Goal: Task Accomplishment & Management: Manage account settings

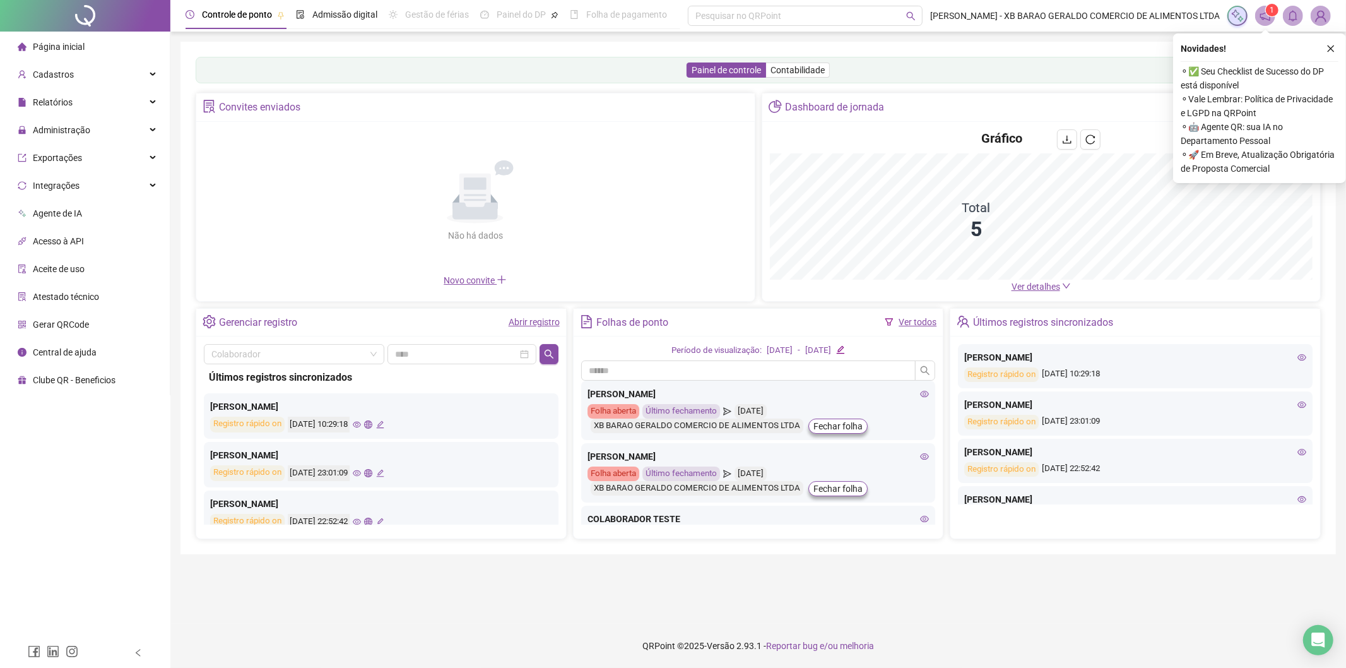
click at [1322, 41] on div "Novidades !" at bounding box center [1260, 48] width 158 height 15
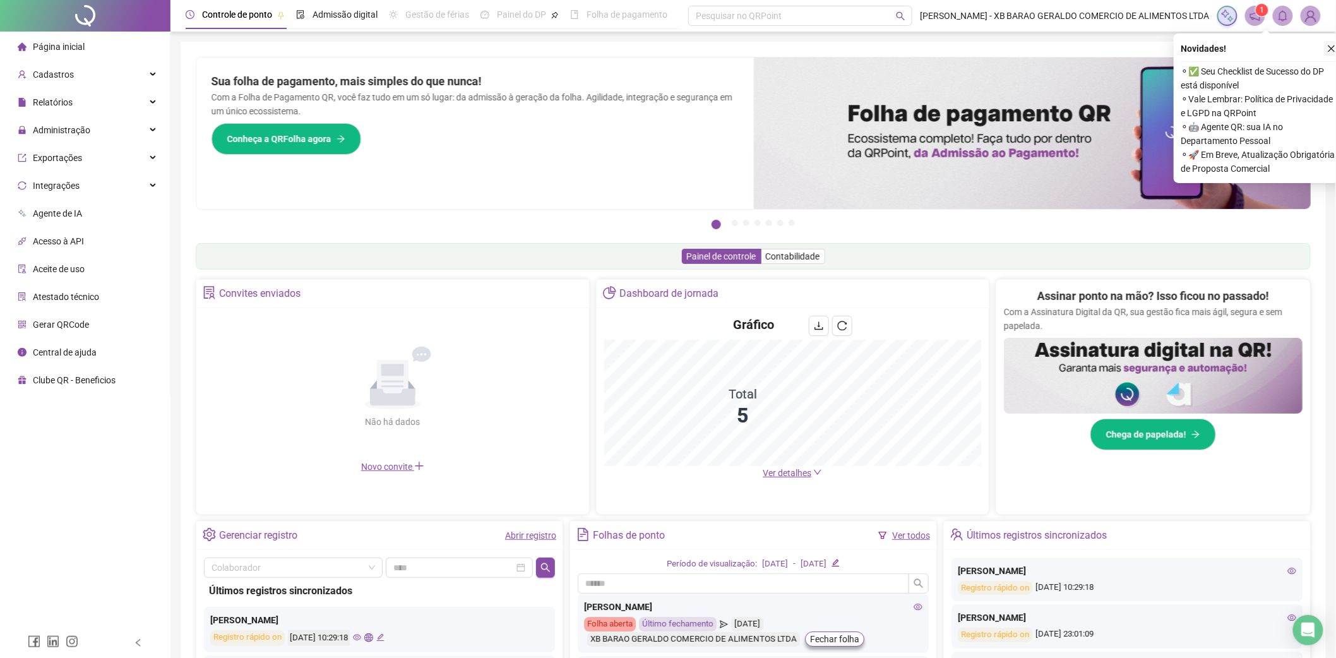
click at [1332, 47] on icon "close" at bounding box center [1331, 48] width 7 height 7
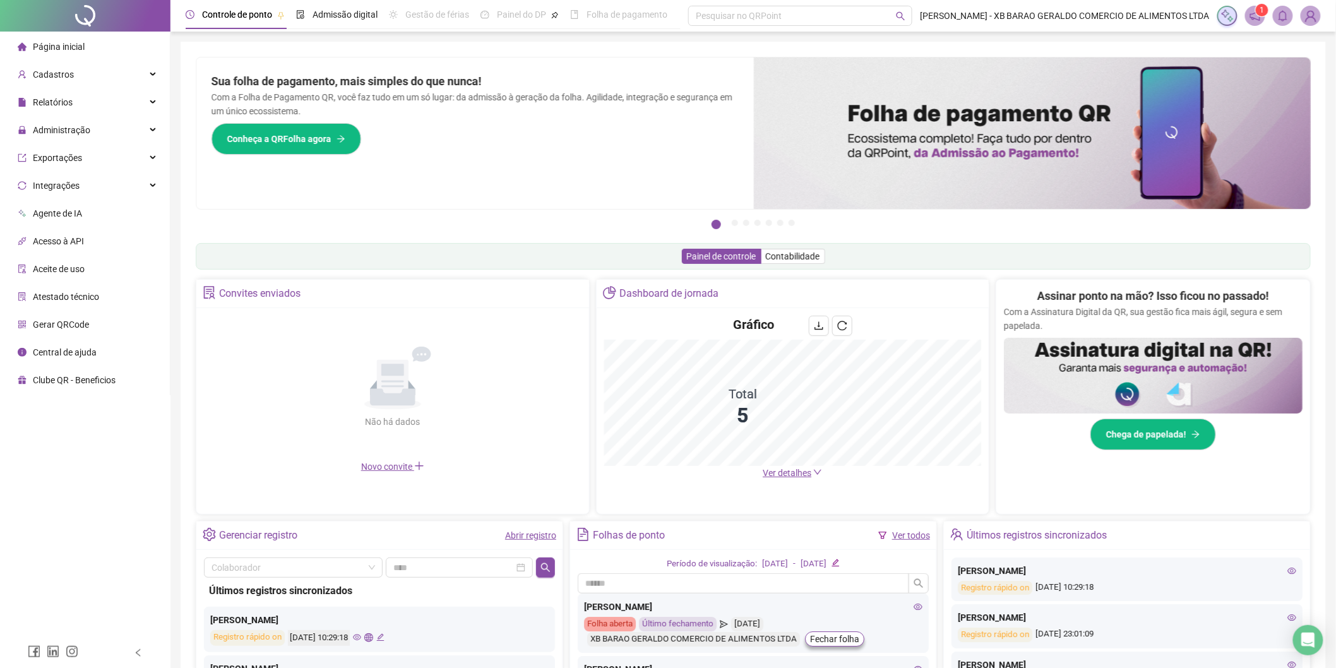
click at [1262, 10] on span "1" at bounding box center [1262, 10] width 4 height 9
click at [1257, 10] on sup "1" at bounding box center [1261, 10] width 13 height 13
click at [1259, 20] on icon "notification" at bounding box center [1255, 16] width 10 height 10
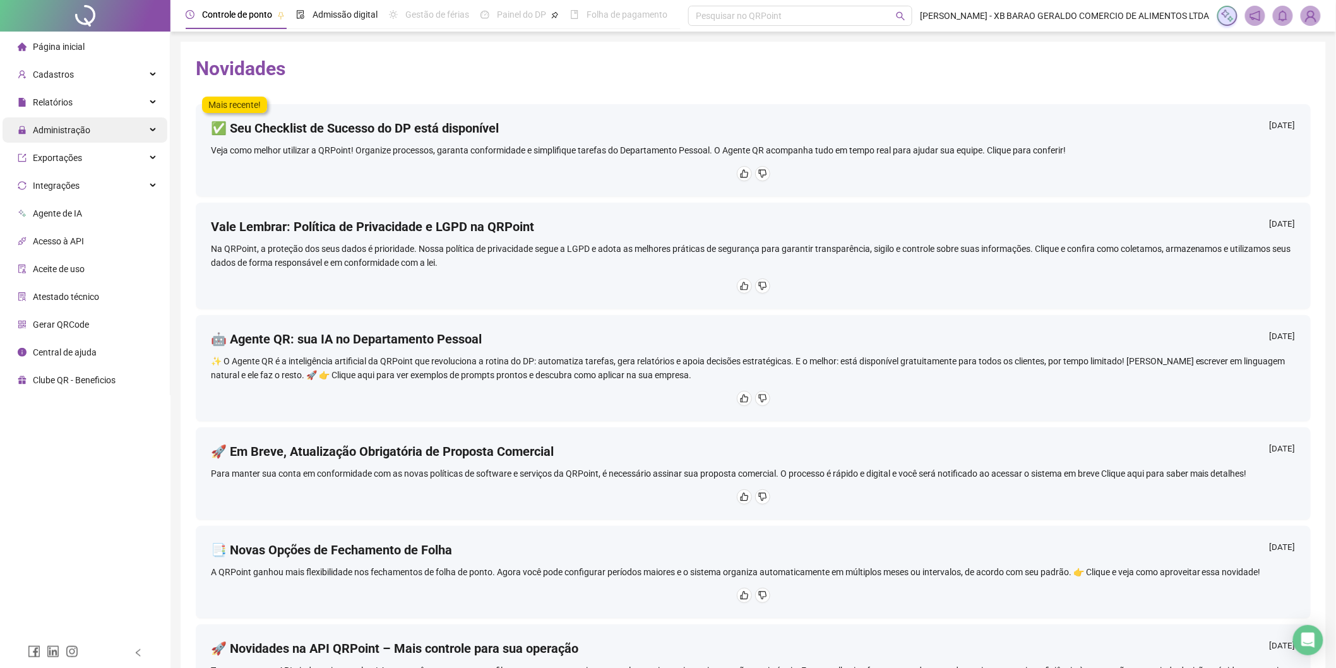
click at [148, 124] on div "Administração" at bounding box center [85, 129] width 165 height 25
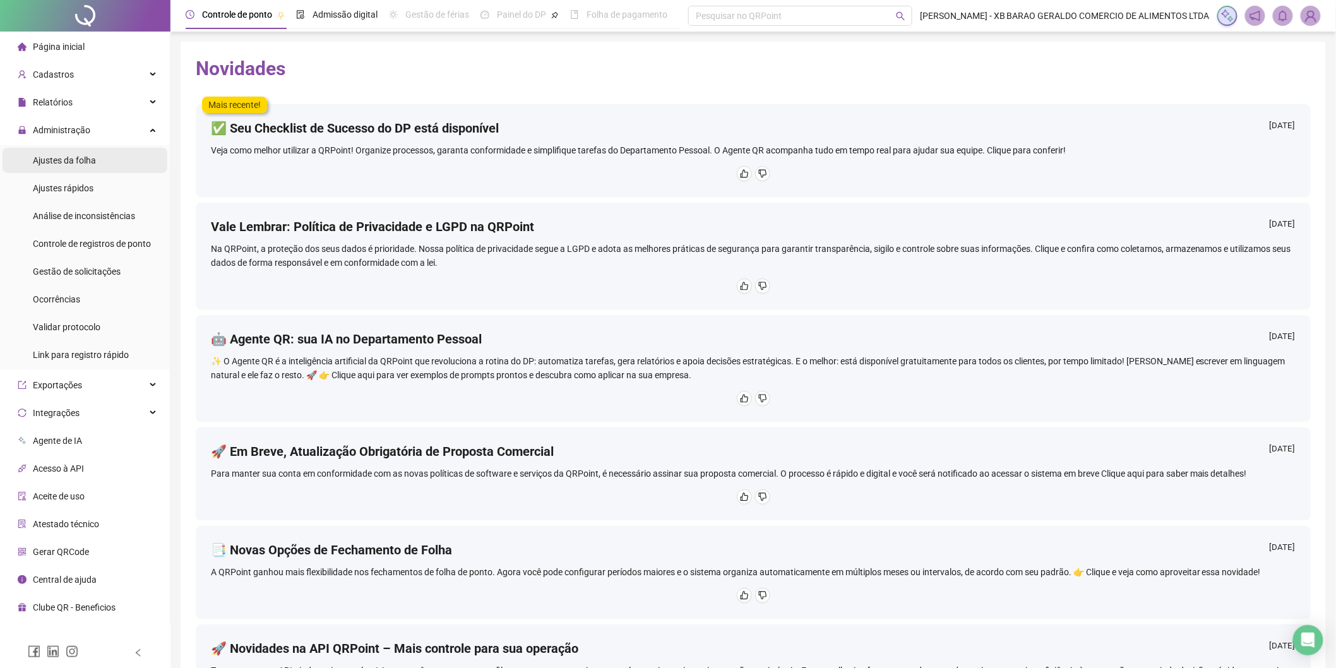
click at [121, 153] on li "Ajustes da folha" at bounding box center [85, 160] width 165 height 25
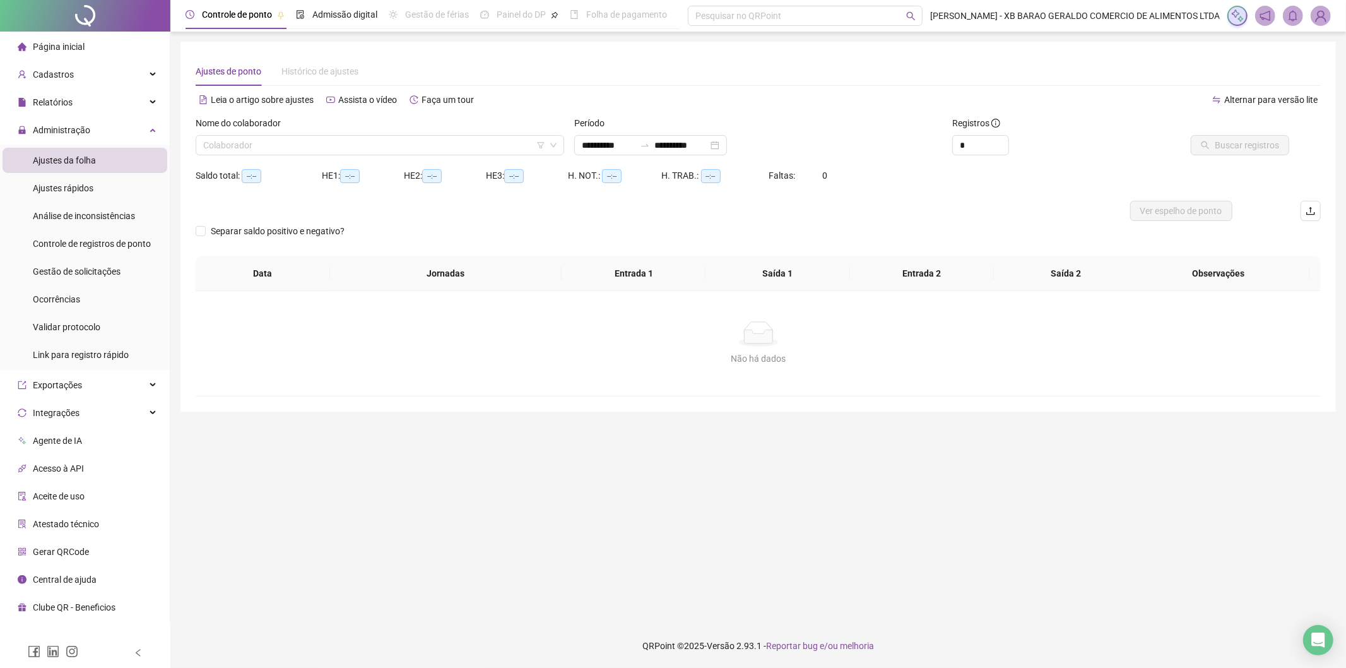
type input "**********"
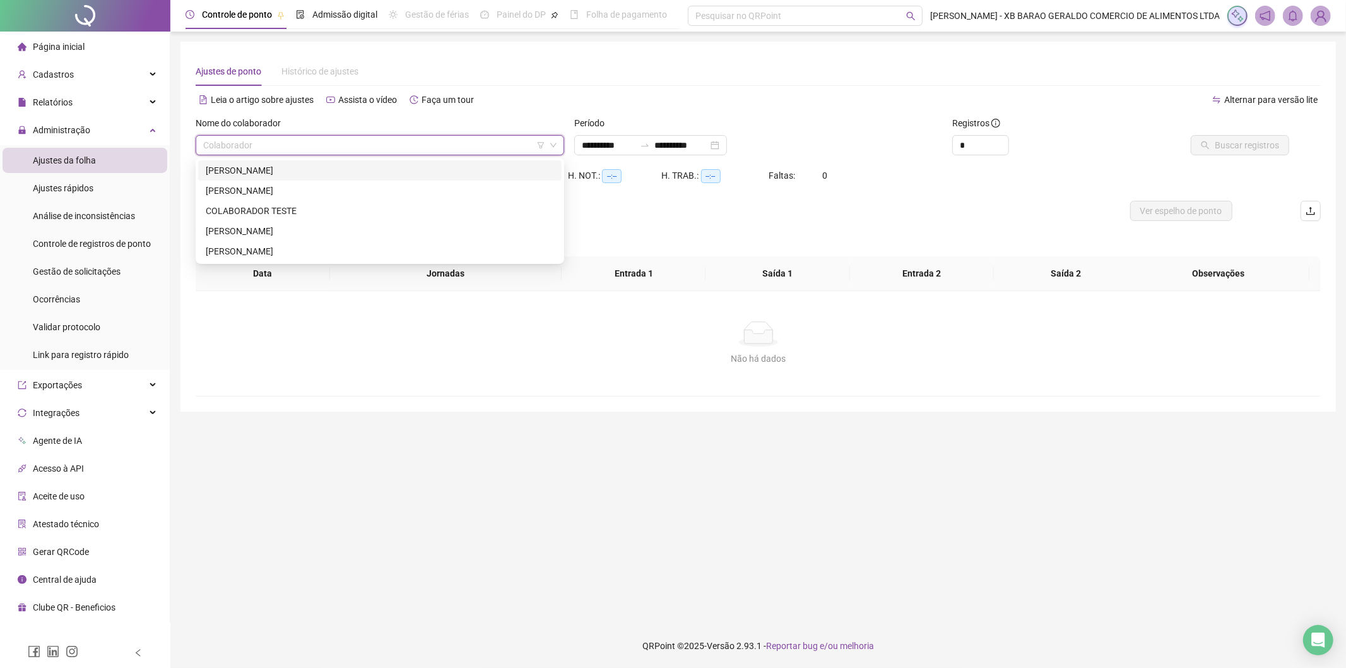
click at [379, 140] on input "search" at bounding box center [374, 145] width 342 height 19
click at [368, 165] on div "[PERSON_NAME]" at bounding box center [380, 170] width 348 height 14
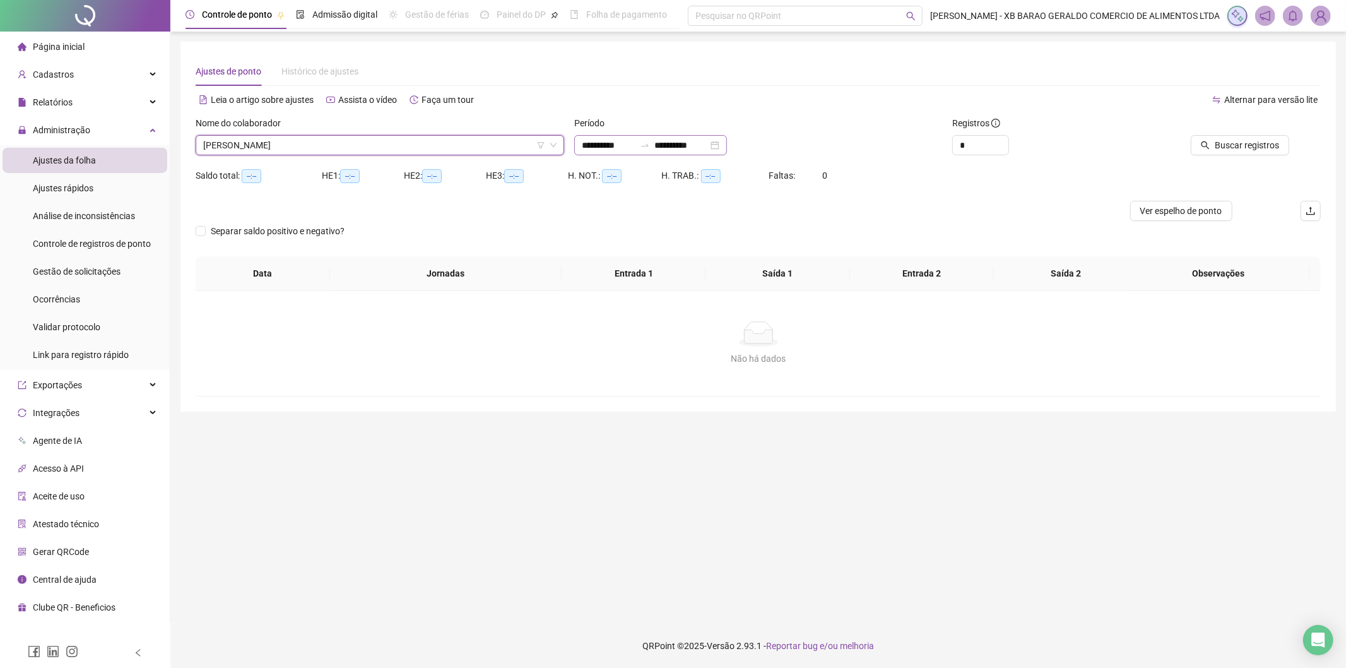
click at [596, 152] on div "**********" at bounding box center [650, 145] width 153 height 20
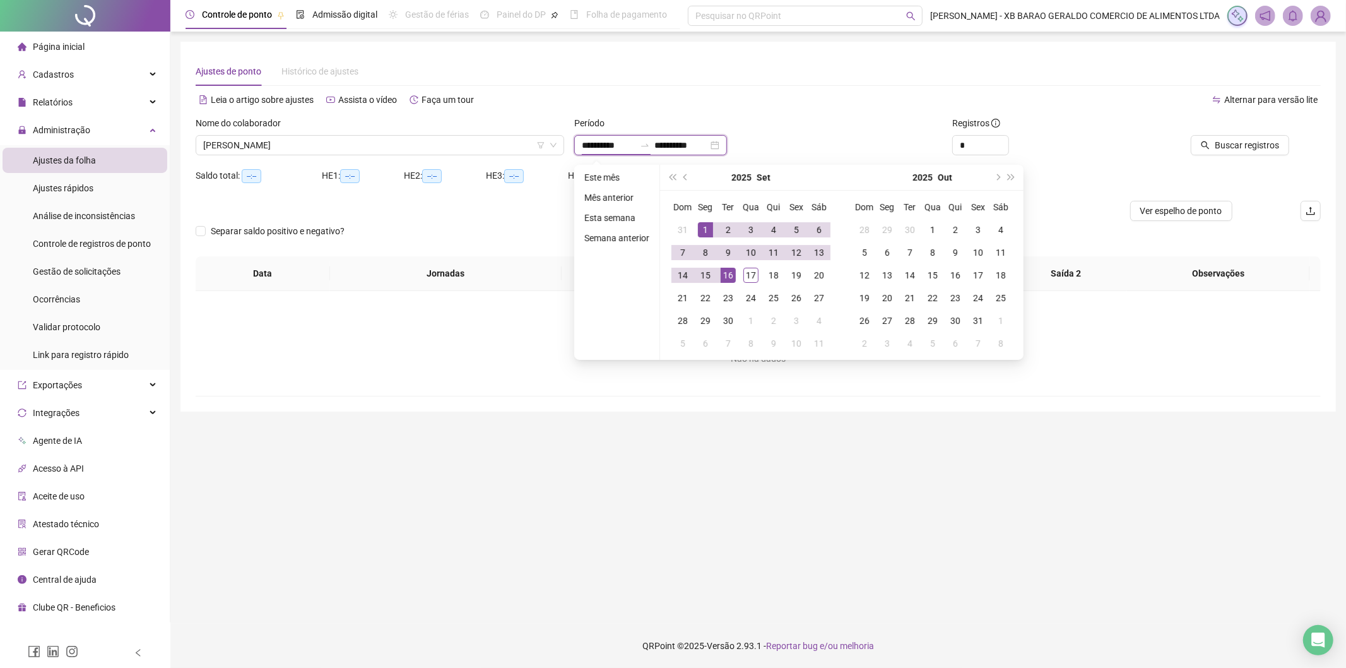
click at [600, 151] on div "**********" at bounding box center [650, 145] width 153 height 20
click at [682, 173] on button "prev-year" at bounding box center [686, 177] width 14 height 25
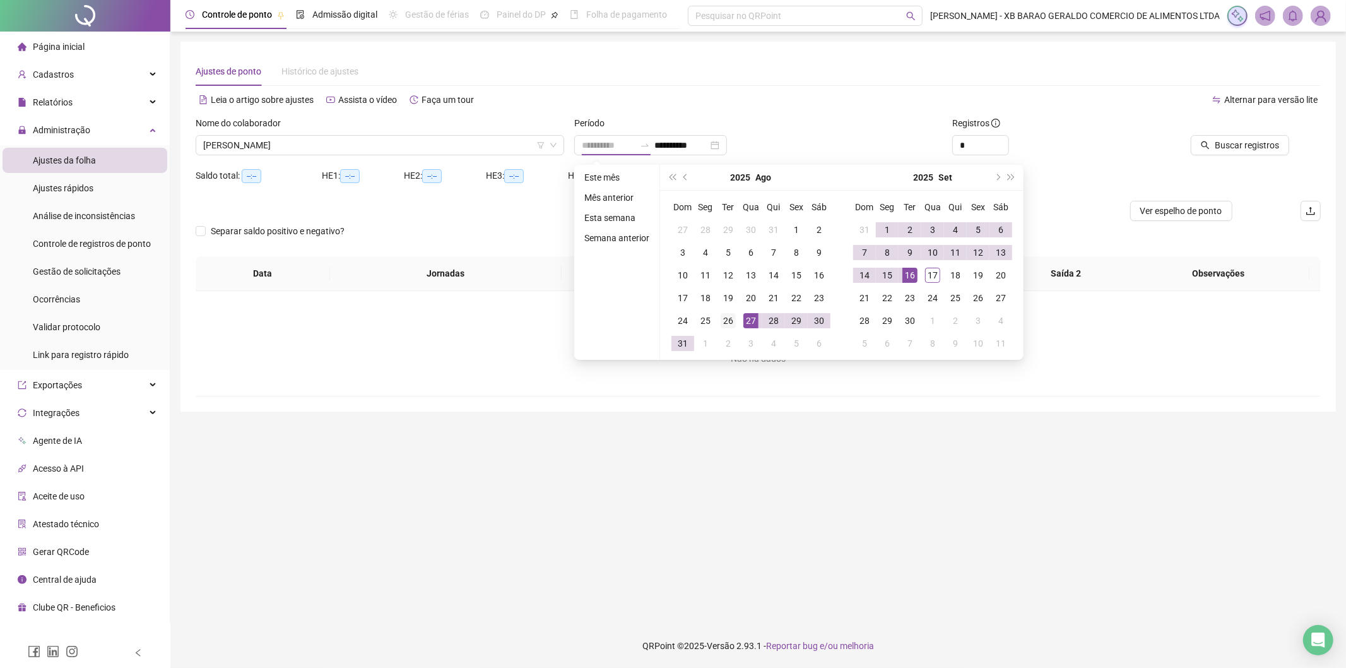
type input "**********"
click at [736, 319] on td "26" at bounding box center [728, 320] width 23 height 23
type input "**********"
click at [932, 273] on div "17" at bounding box center [932, 275] width 15 height 15
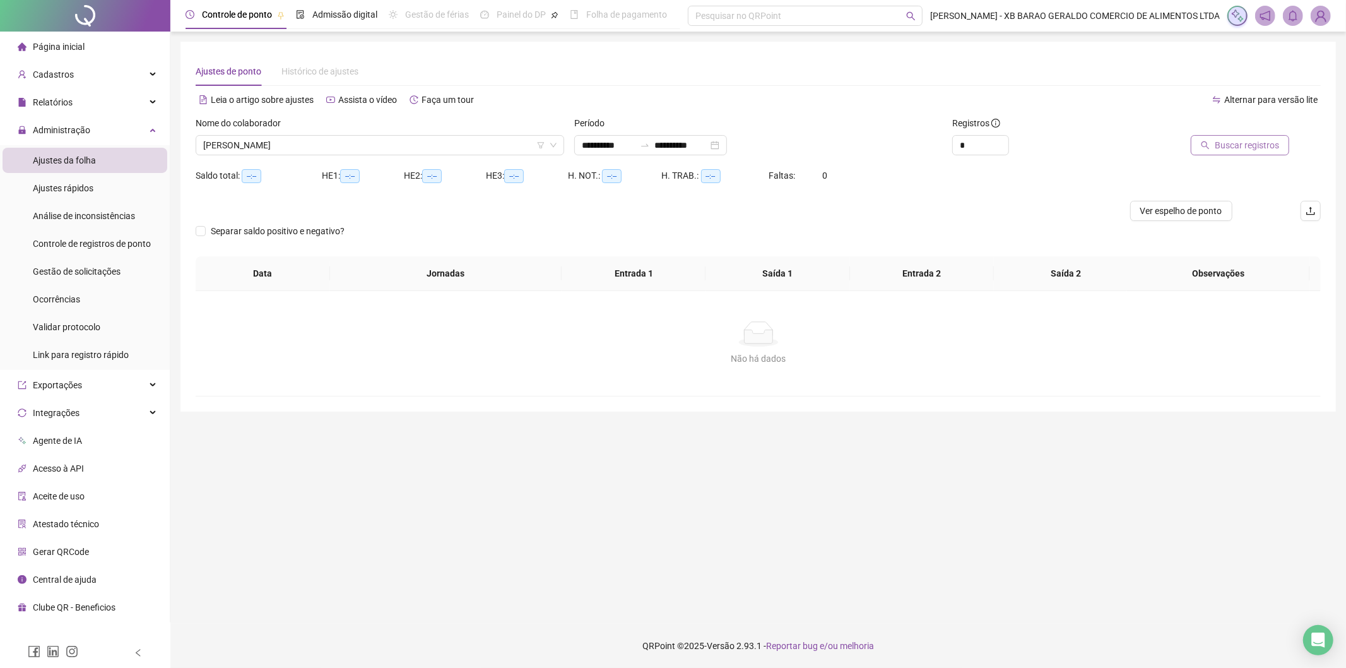
click at [1225, 141] on span "Buscar registros" at bounding box center [1247, 145] width 64 height 14
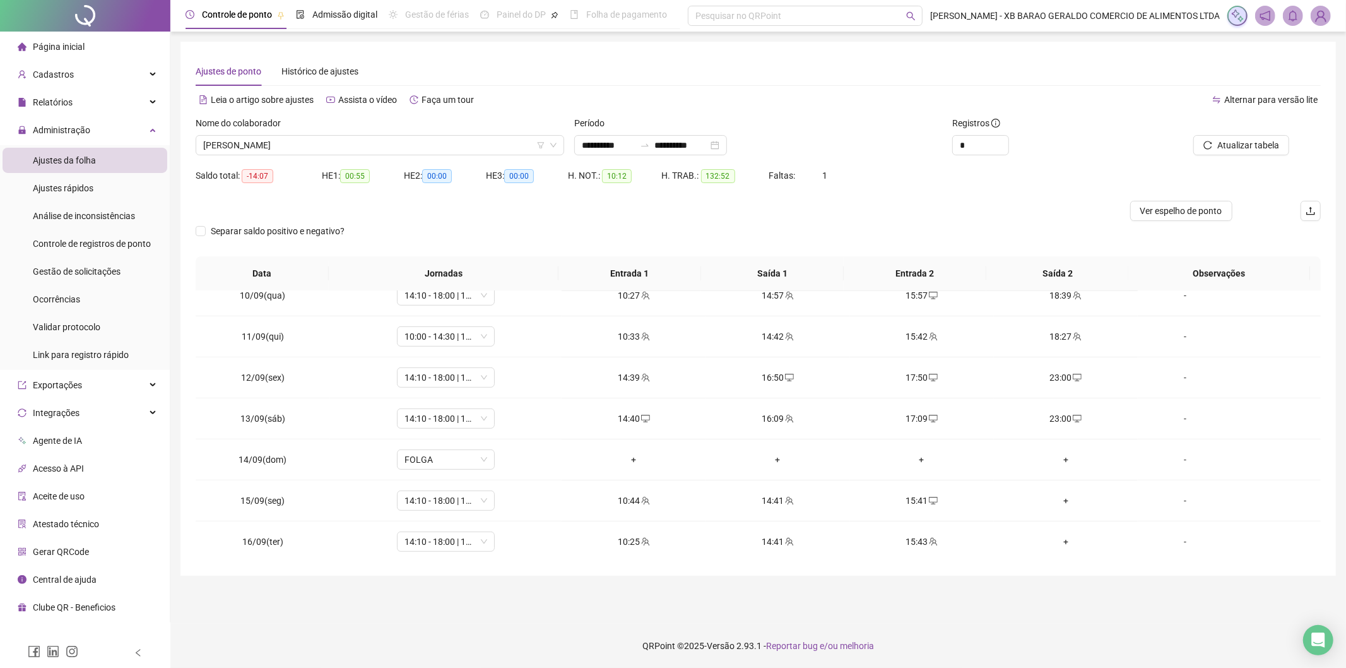
scroll to position [675, 0]
click at [1069, 458] on div "+" at bounding box center [1066, 458] width 124 height 14
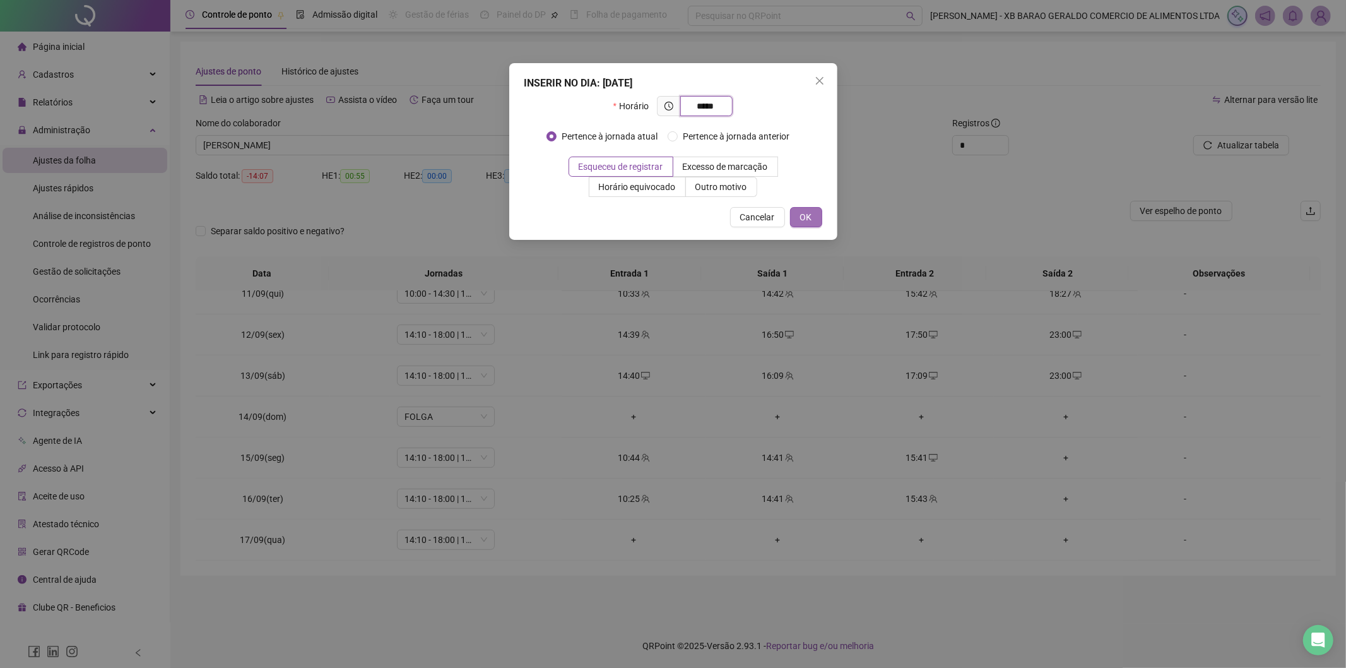
type input "*****"
click at [803, 218] on span "OK" at bounding box center [806, 217] width 12 height 14
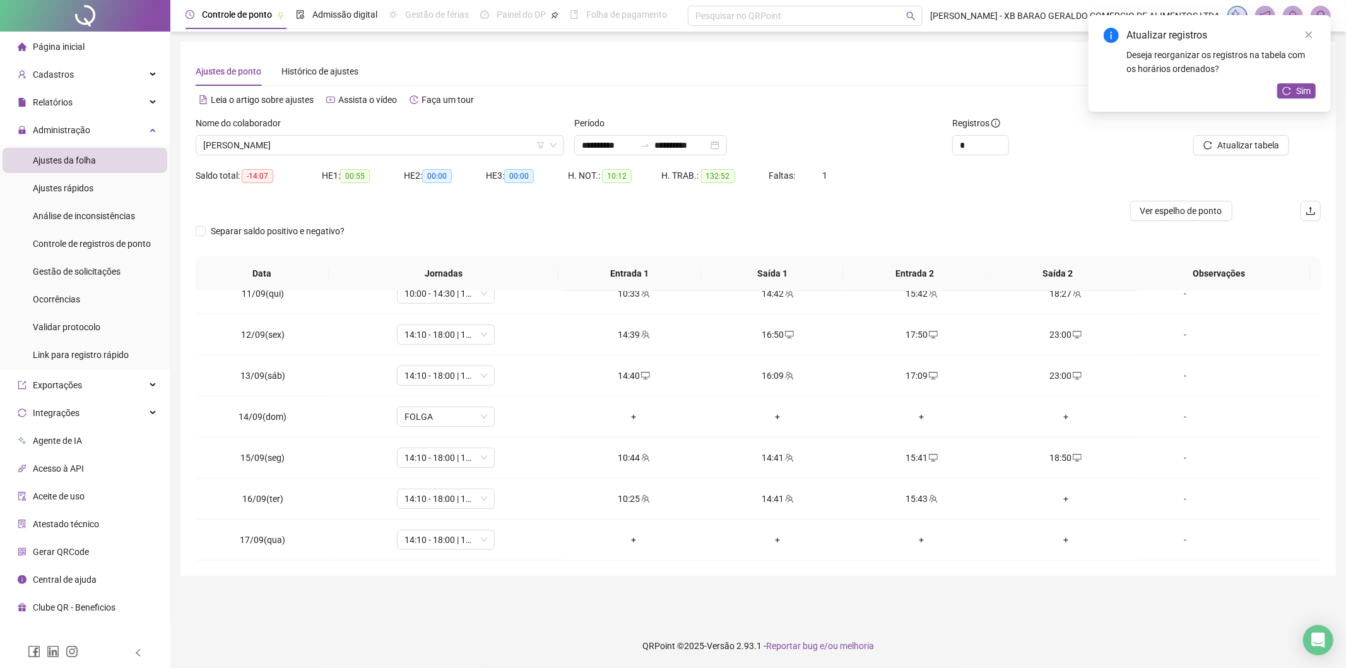
click at [1057, 493] on div "+" at bounding box center [1066, 499] width 124 height 14
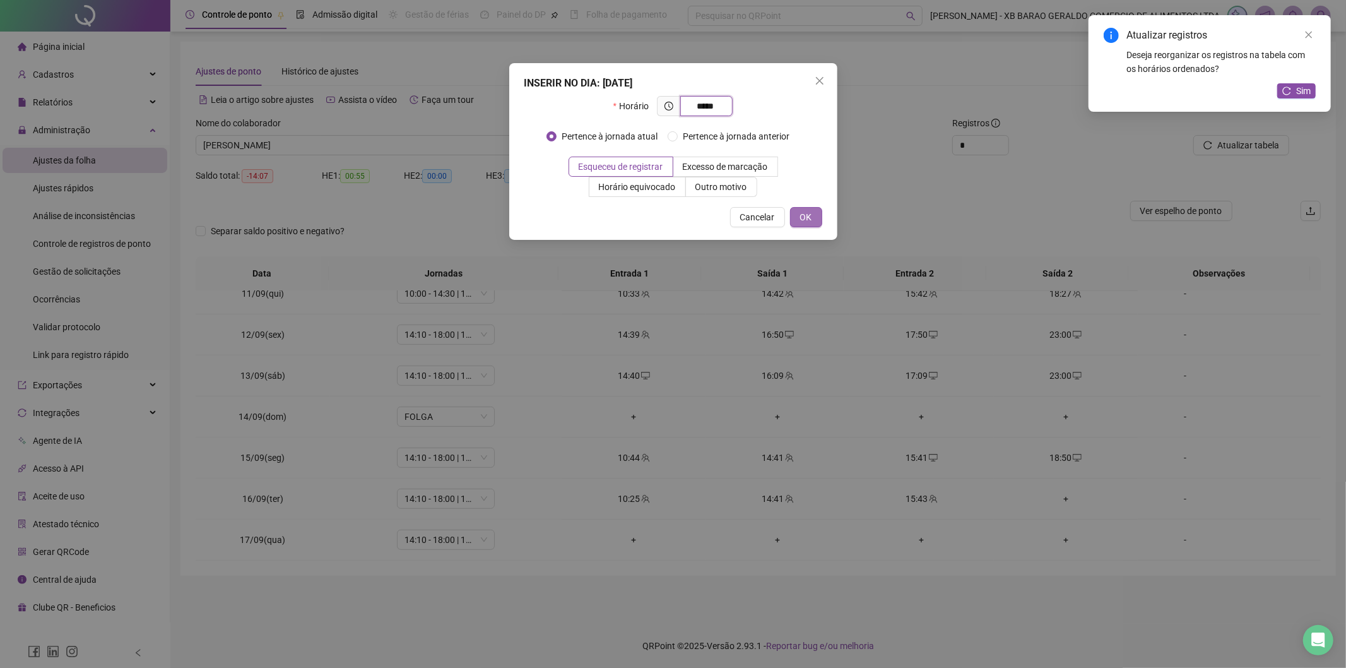
type input "*****"
click at [803, 223] on span "OK" at bounding box center [806, 217] width 12 height 14
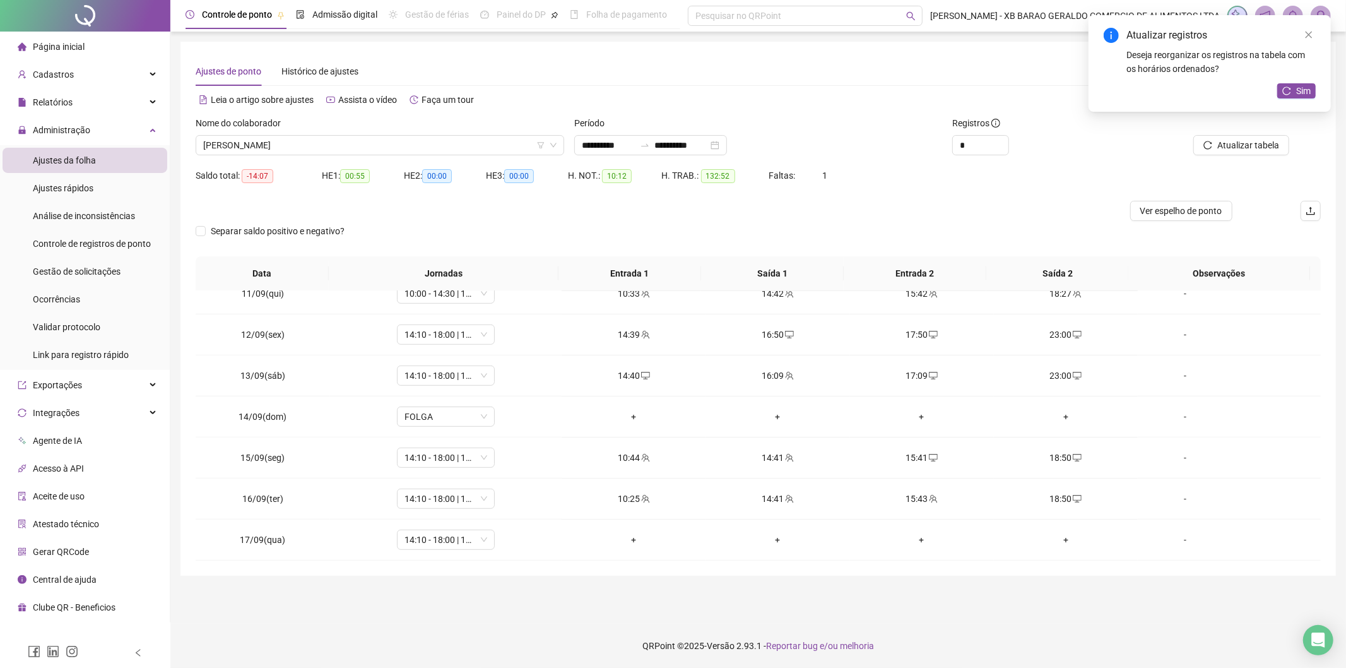
click at [626, 537] on div "+" at bounding box center [634, 540] width 124 height 14
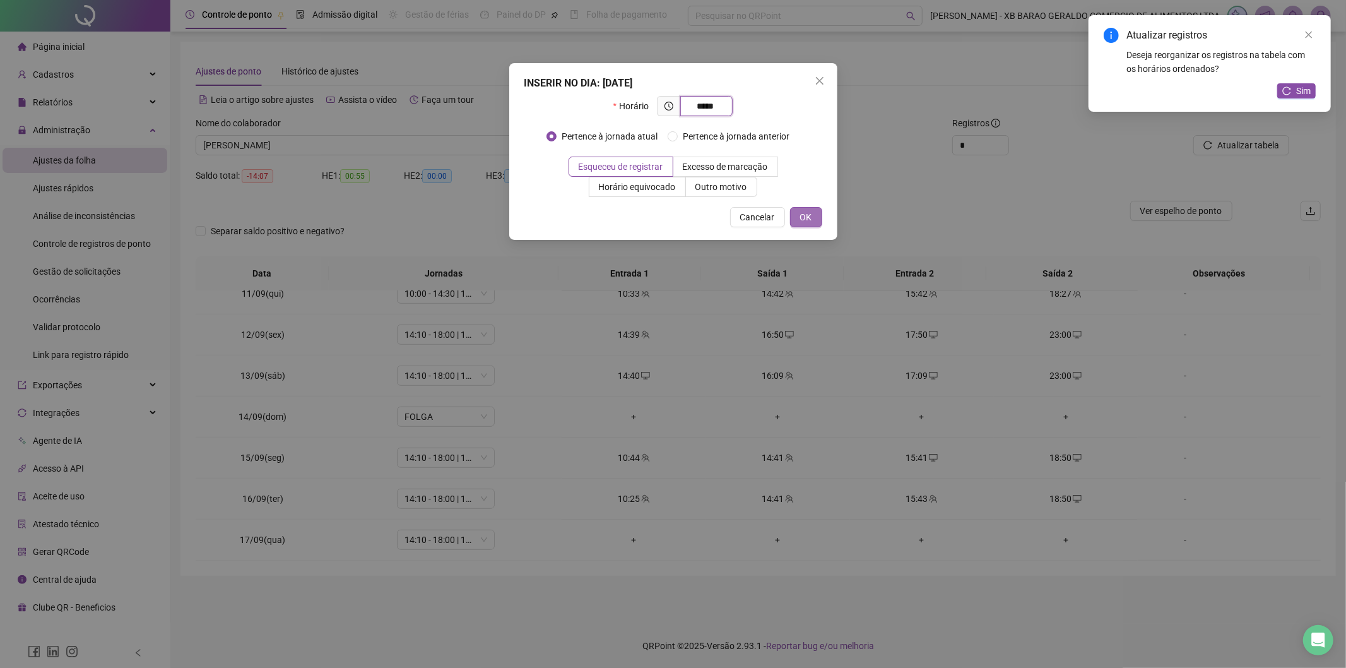
type input "*****"
click at [804, 219] on span "OK" at bounding box center [806, 217] width 12 height 14
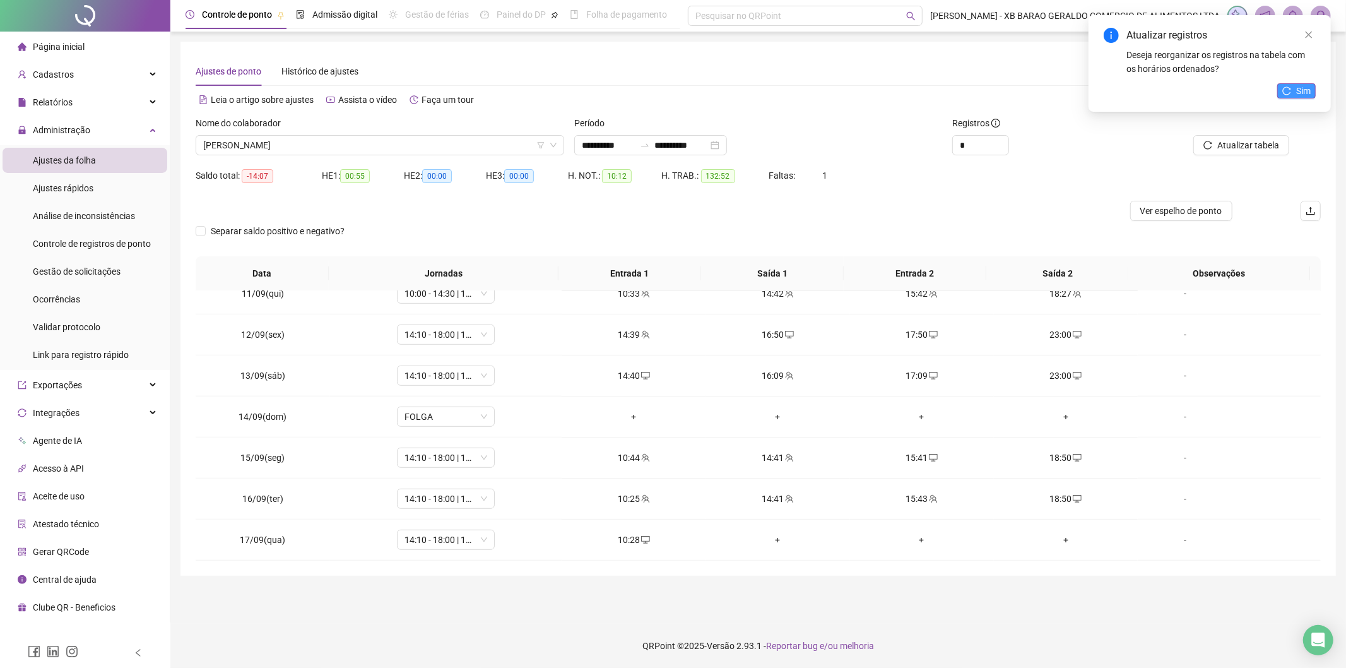
click at [1305, 84] on span "Sim" at bounding box center [1303, 91] width 15 height 14
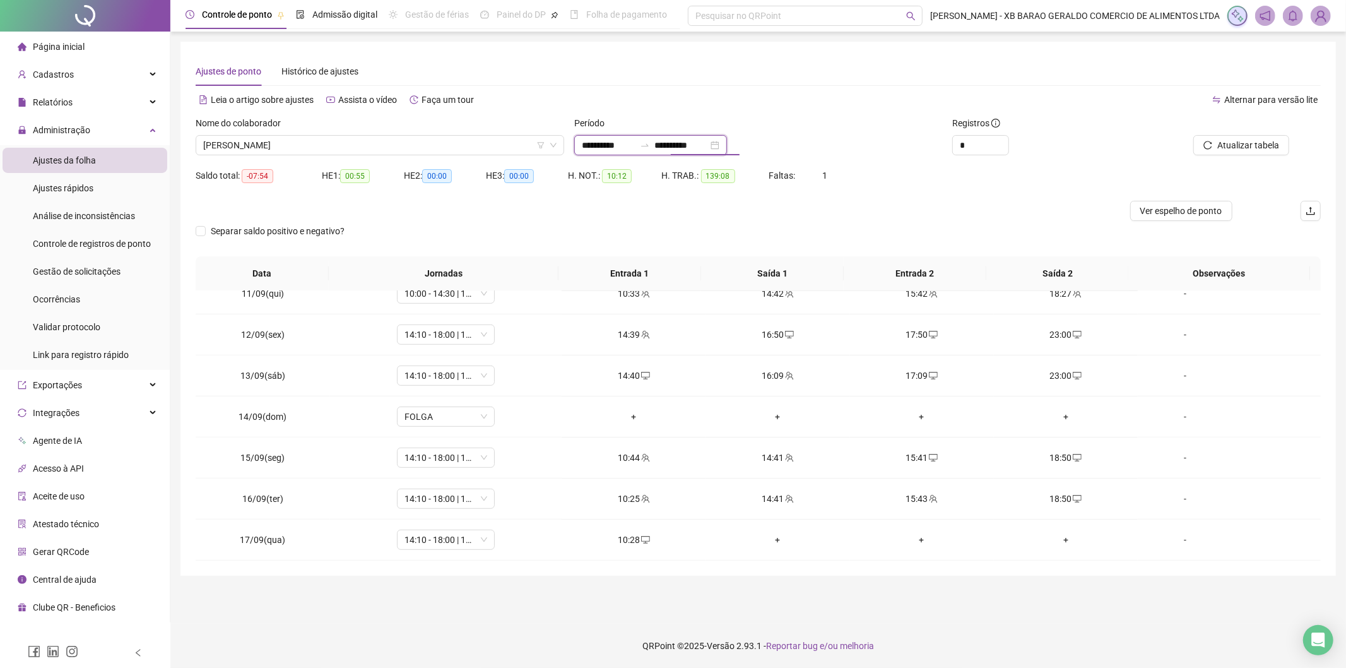
click at [708, 142] on input "**********" at bounding box center [681, 145] width 53 height 14
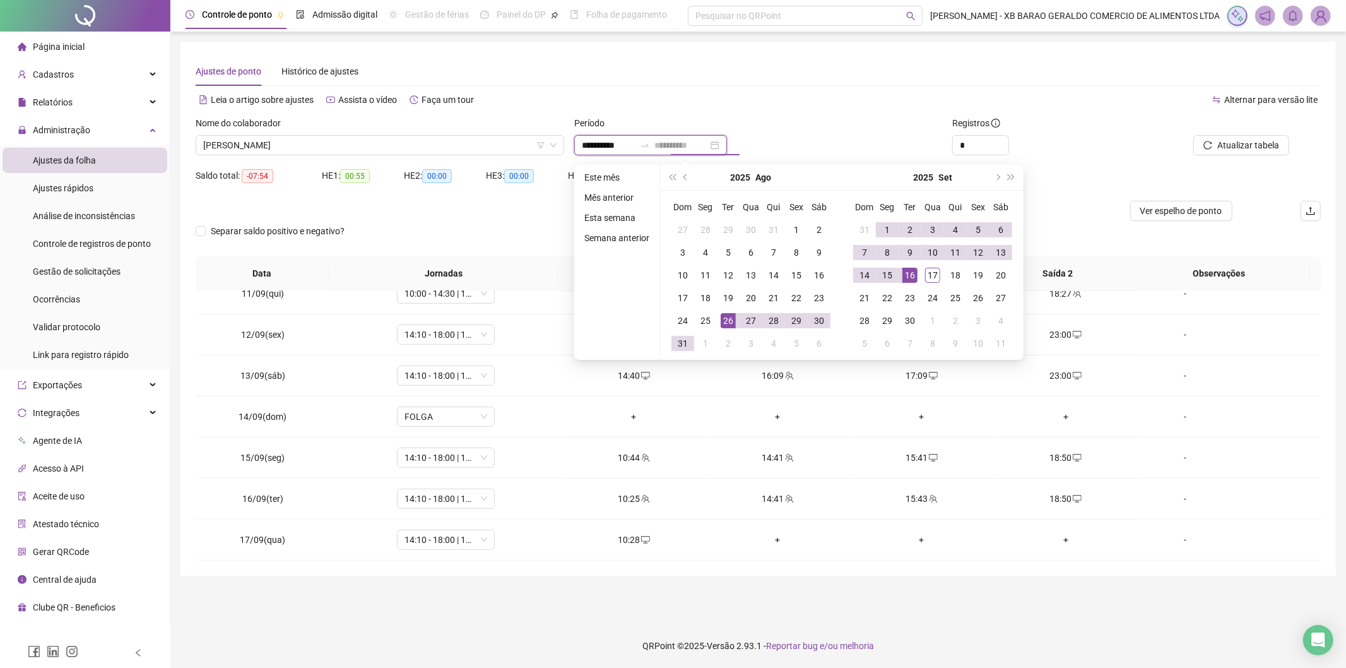
type input "**********"
click at [918, 274] on td "16" at bounding box center [910, 275] width 23 height 23
type input "**********"
click at [724, 324] on div "26" at bounding box center [728, 320] width 15 height 15
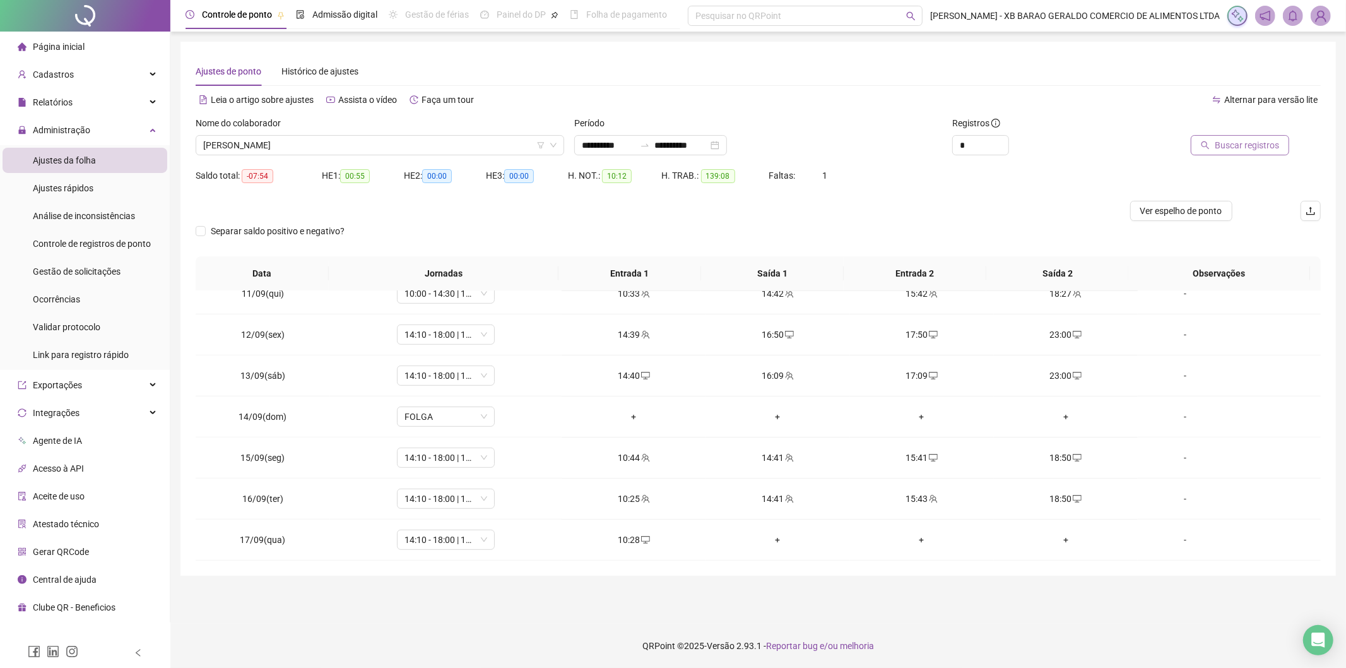
click at [1223, 155] on button "Buscar registros" at bounding box center [1240, 145] width 98 height 20
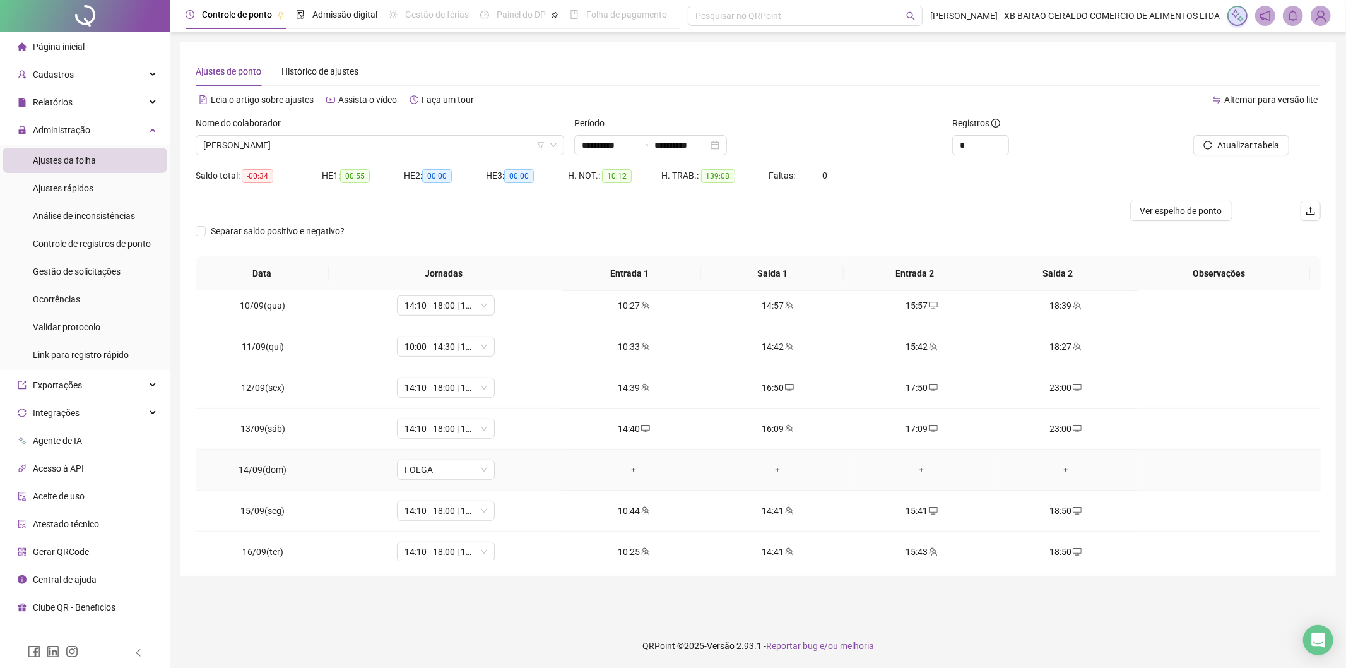
scroll to position [634, 0]
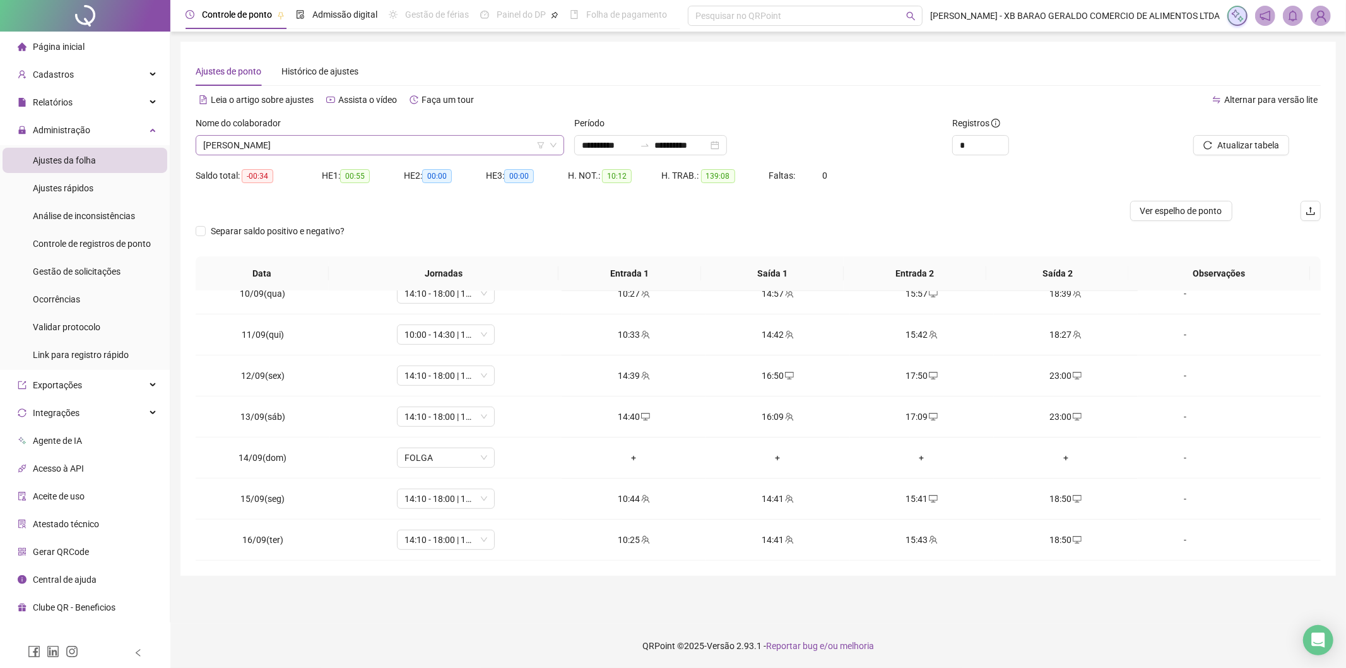
click at [443, 141] on span "[PERSON_NAME]" at bounding box center [379, 145] width 353 height 19
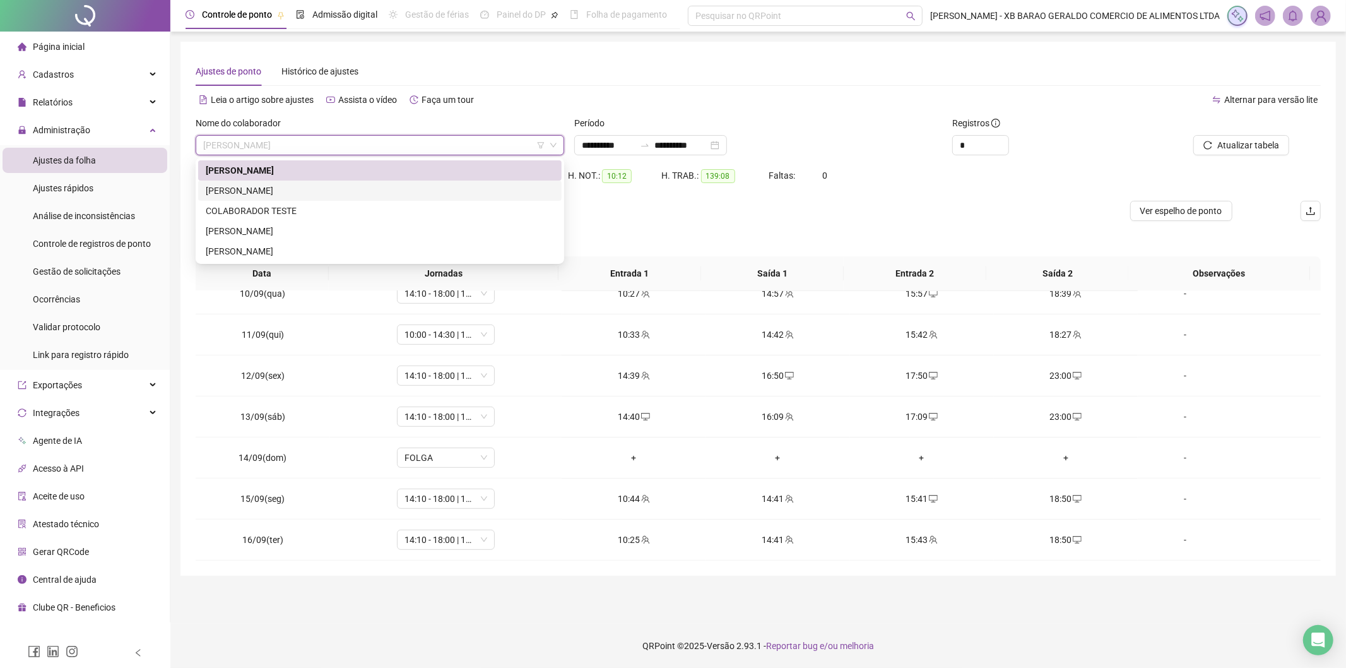
click at [338, 182] on div "[PERSON_NAME]" at bounding box center [380, 191] width 364 height 20
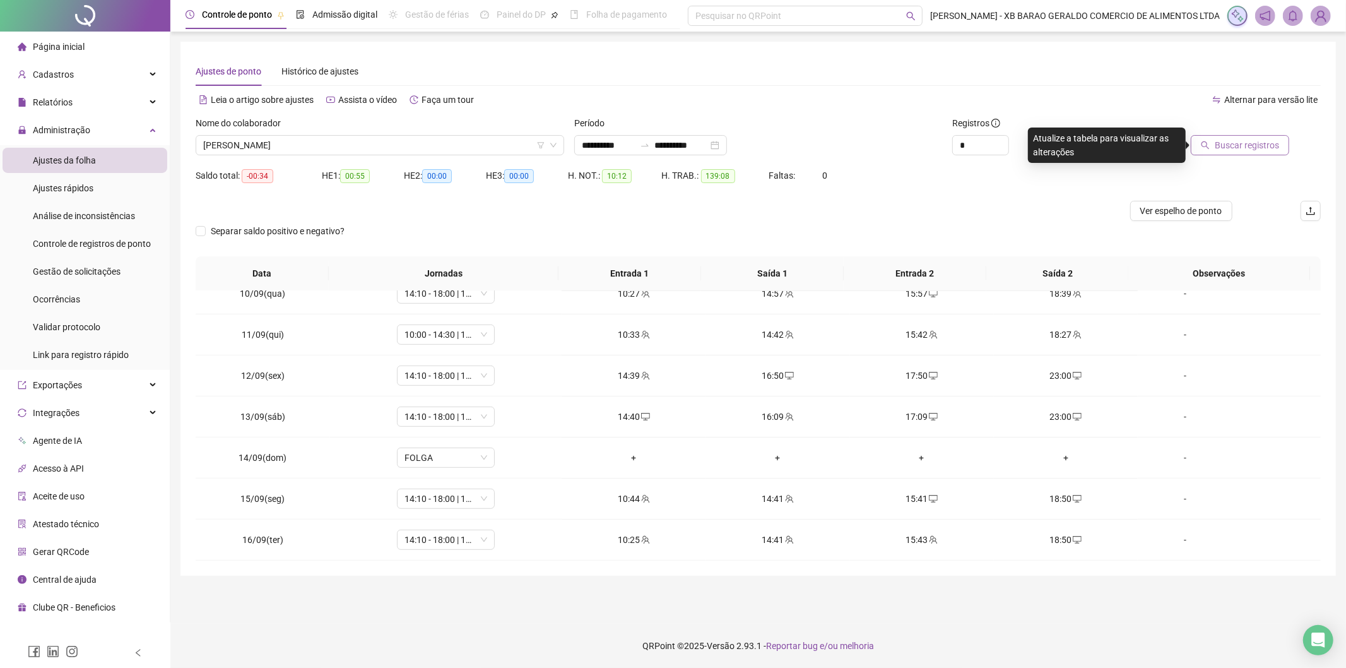
click at [1217, 146] on button "Buscar registros" at bounding box center [1240, 145] width 98 height 20
click at [1053, 501] on div "+" at bounding box center [1066, 499] width 124 height 14
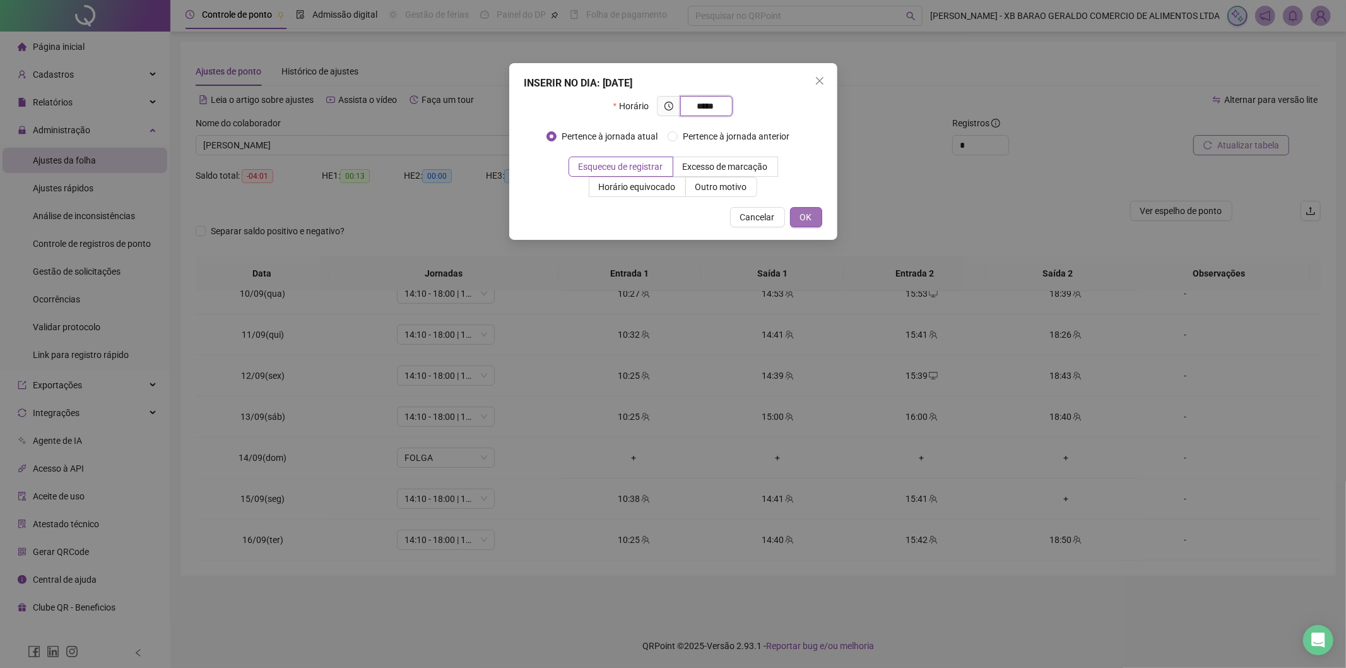
type input "*****"
click at [800, 224] on button "OK" at bounding box center [806, 217] width 32 height 20
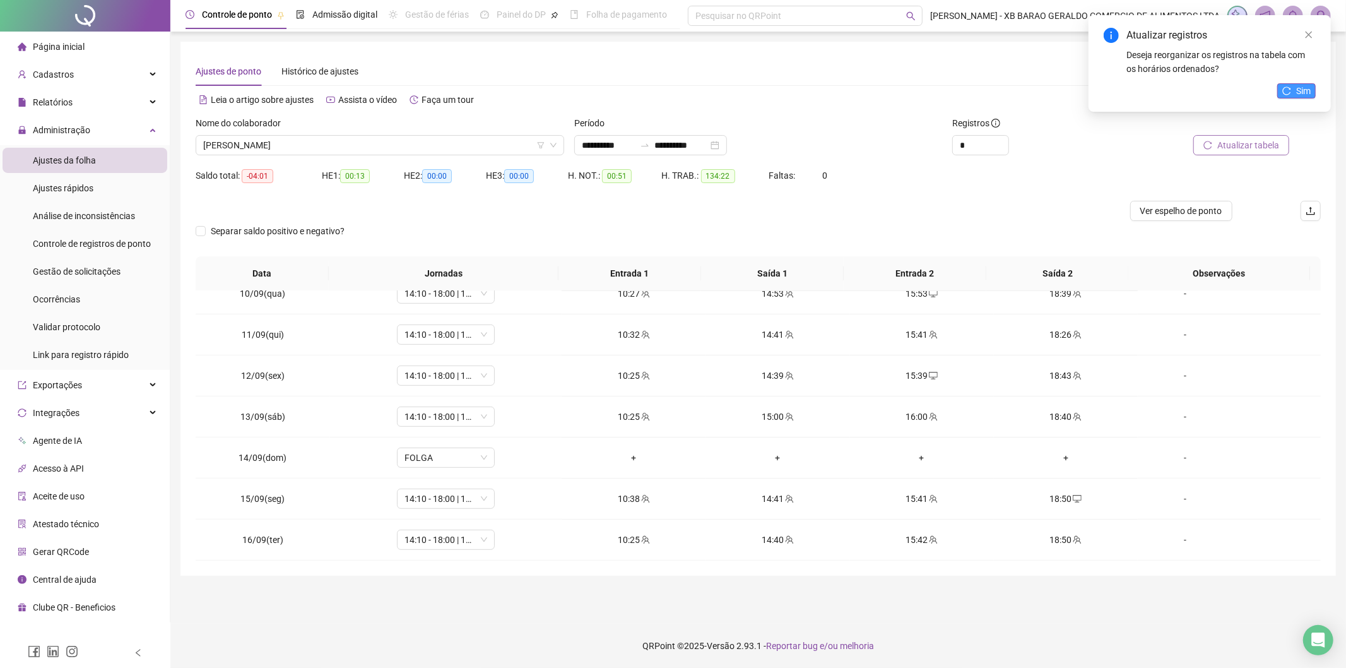
click at [1310, 90] on span "Sim" at bounding box center [1303, 91] width 15 height 14
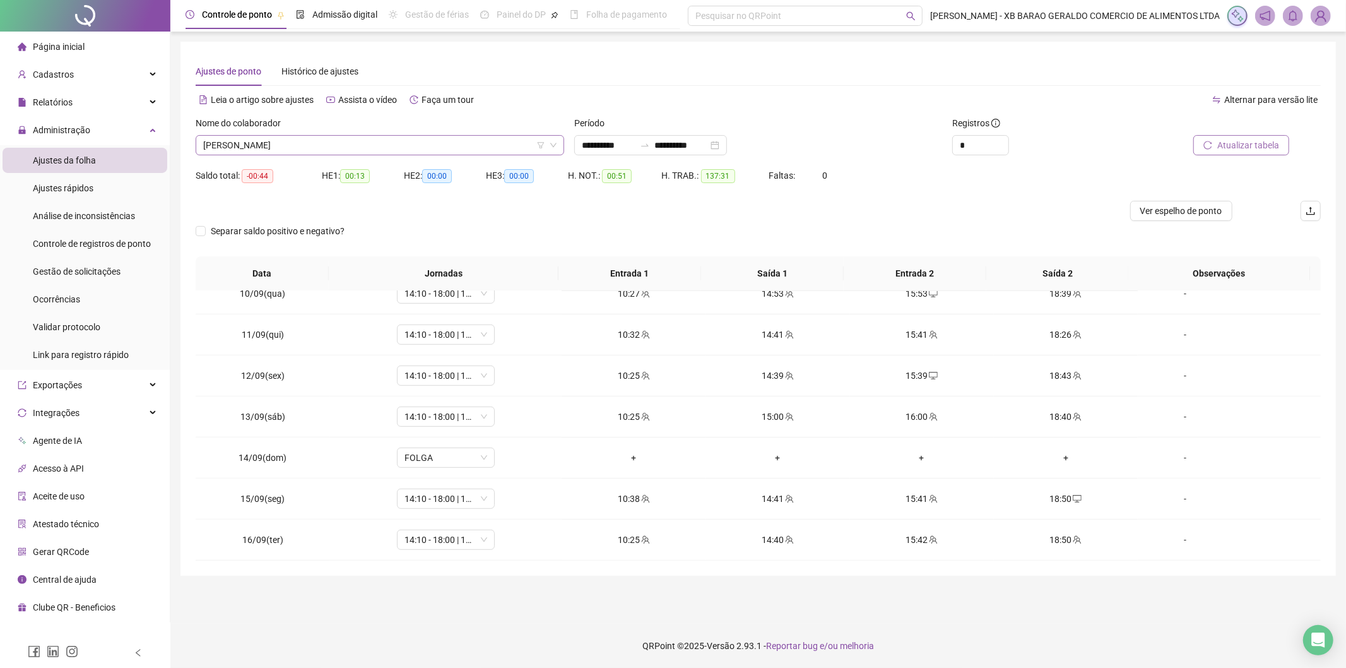
click at [488, 150] on span "[PERSON_NAME]" at bounding box center [379, 145] width 353 height 19
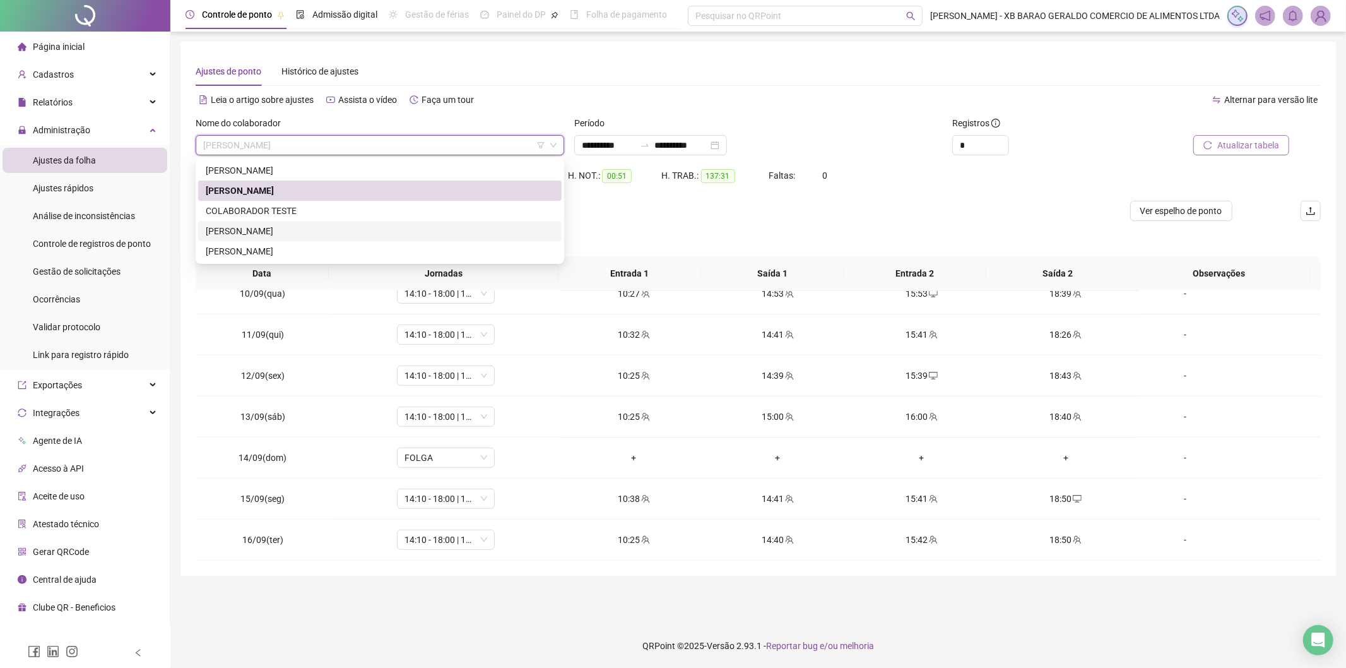
click at [351, 230] on div "[PERSON_NAME]" at bounding box center [380, 231] width 348 height 14
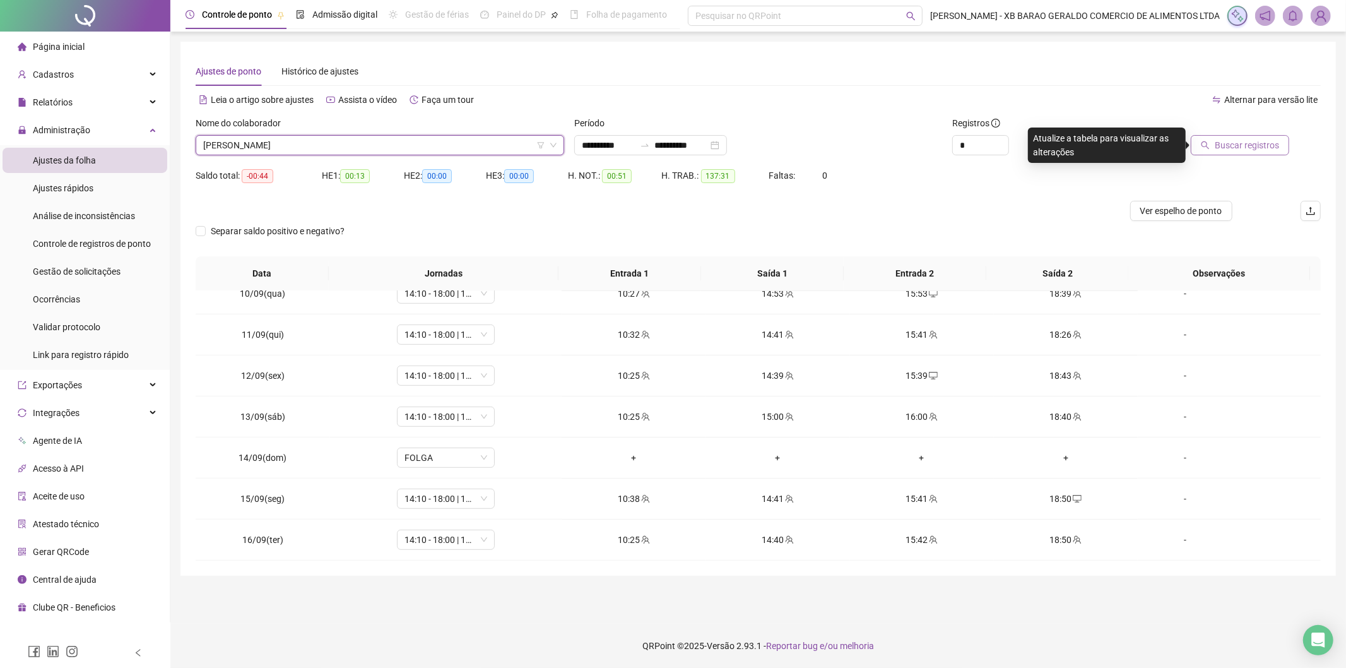
click at [1249, 150] on span "Buscar registros" at bounding box center [1247, 145] width 64 height 14
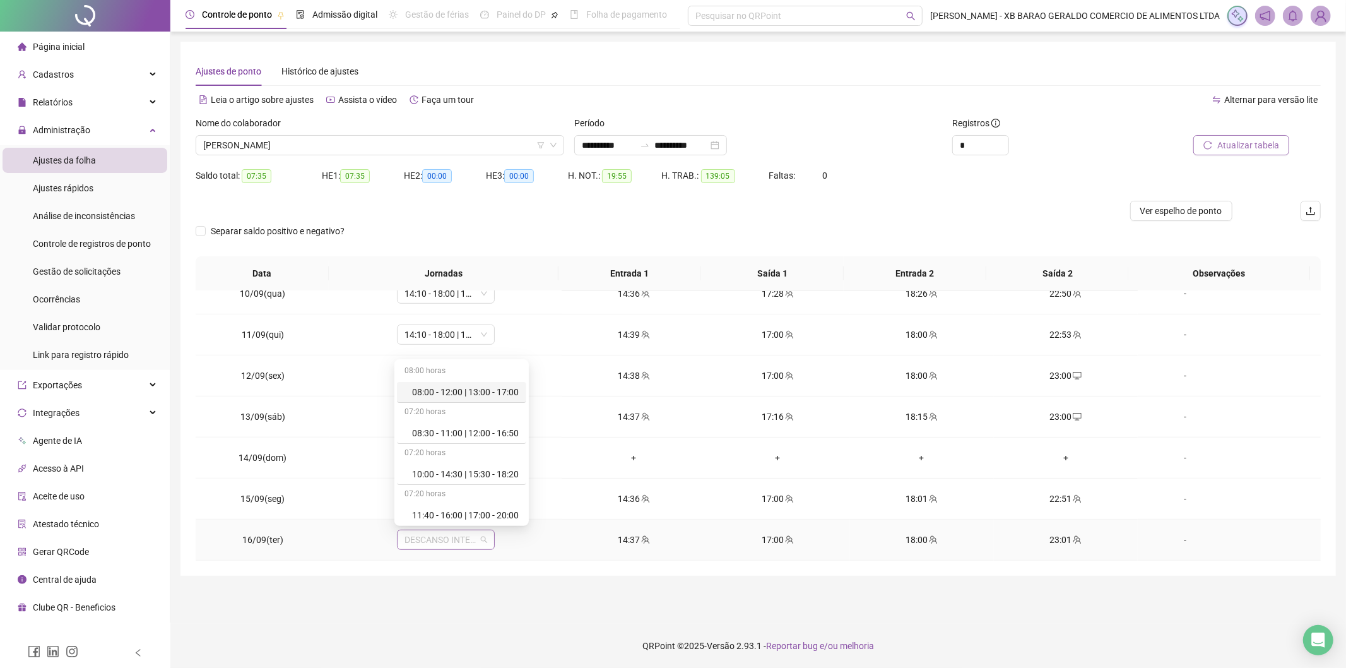
click at [421, 540] on span "DESCANSO INTER-JORNADA" at bounding box center [446, 539] width 83 height 19
click at [434, 417] on div "14:10 - 18:00 | 19:00 - 22:30" at bounding box center [465, 416] width 107 height 14
click at [500, 512] on span "Sim" at bounding box center [503, 506] width 15 height 14
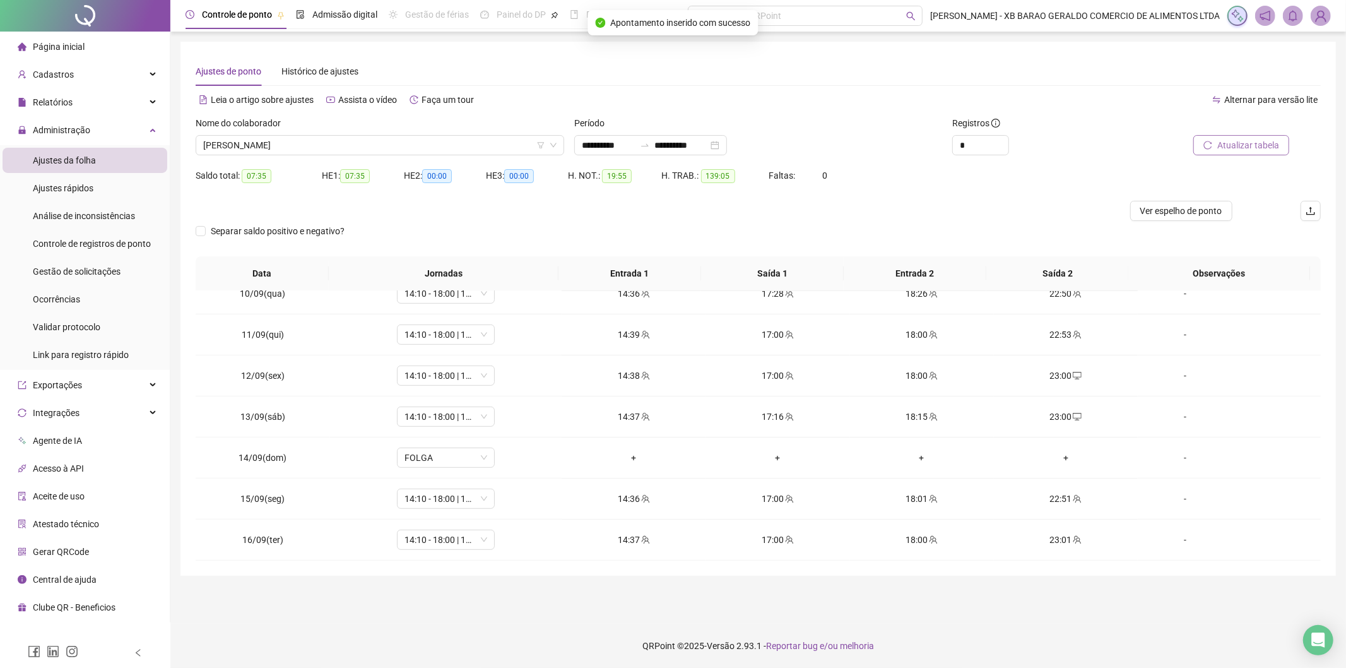
click at [1242, 147] on span "Atualizar tabela" at bounding box center [1249, 145] width 62 height 14
click at [490, 143] on span "[PERSON_NAME]" at bounding box center [379, 145] width 353 height 19
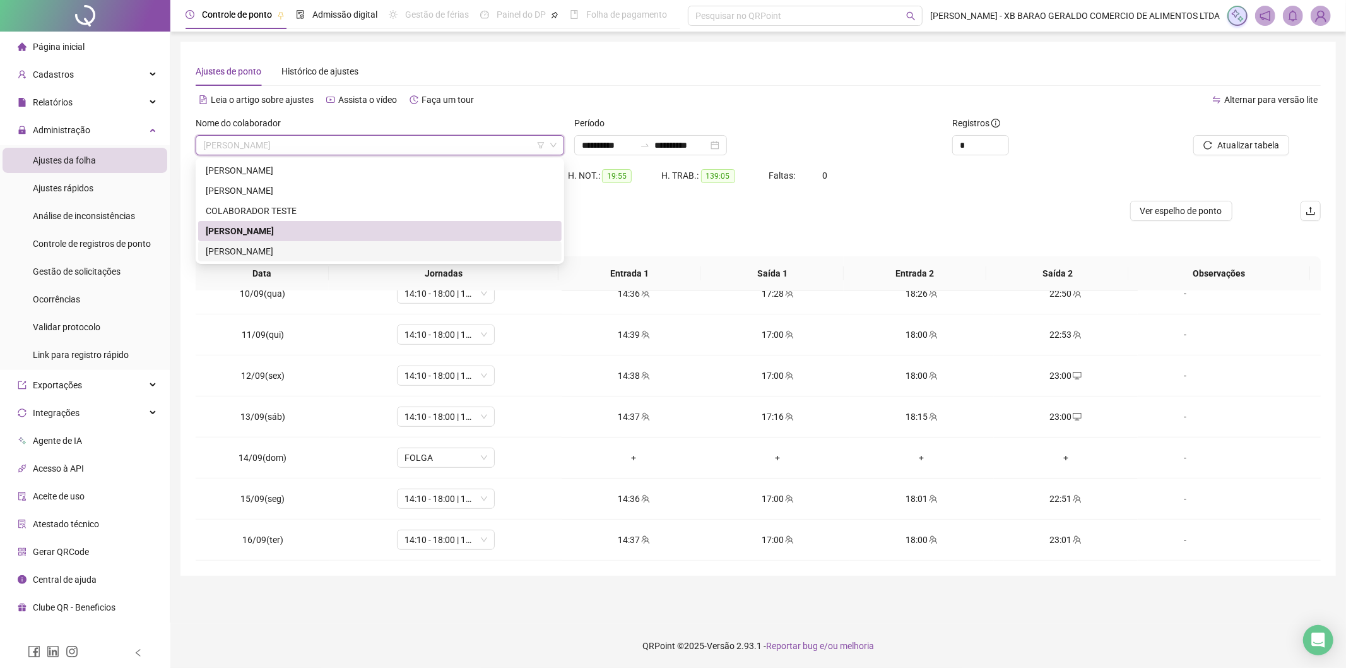
click at [386, 251] on div "[PERSON_NAME]" at bounding box center [380, 251] width 348 height 14
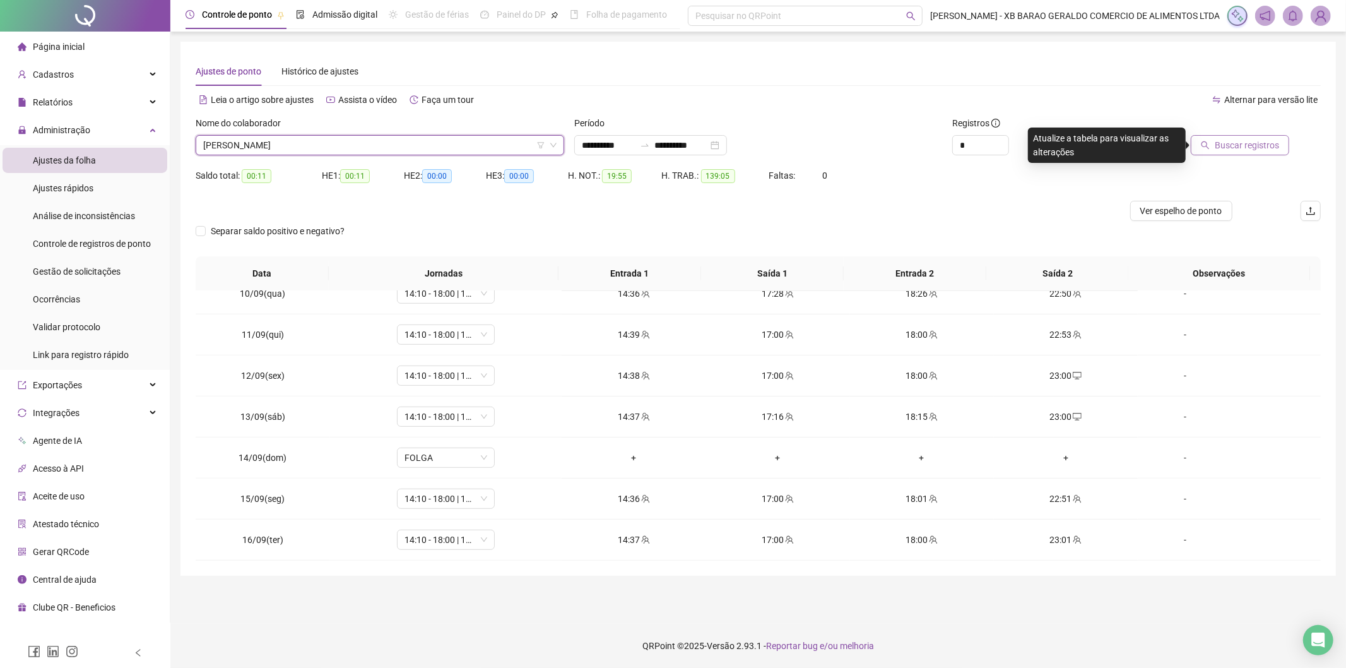
click at [1256, 142] on span "Buscar registros" at bounding box center [1247, 145] width 64 height 14
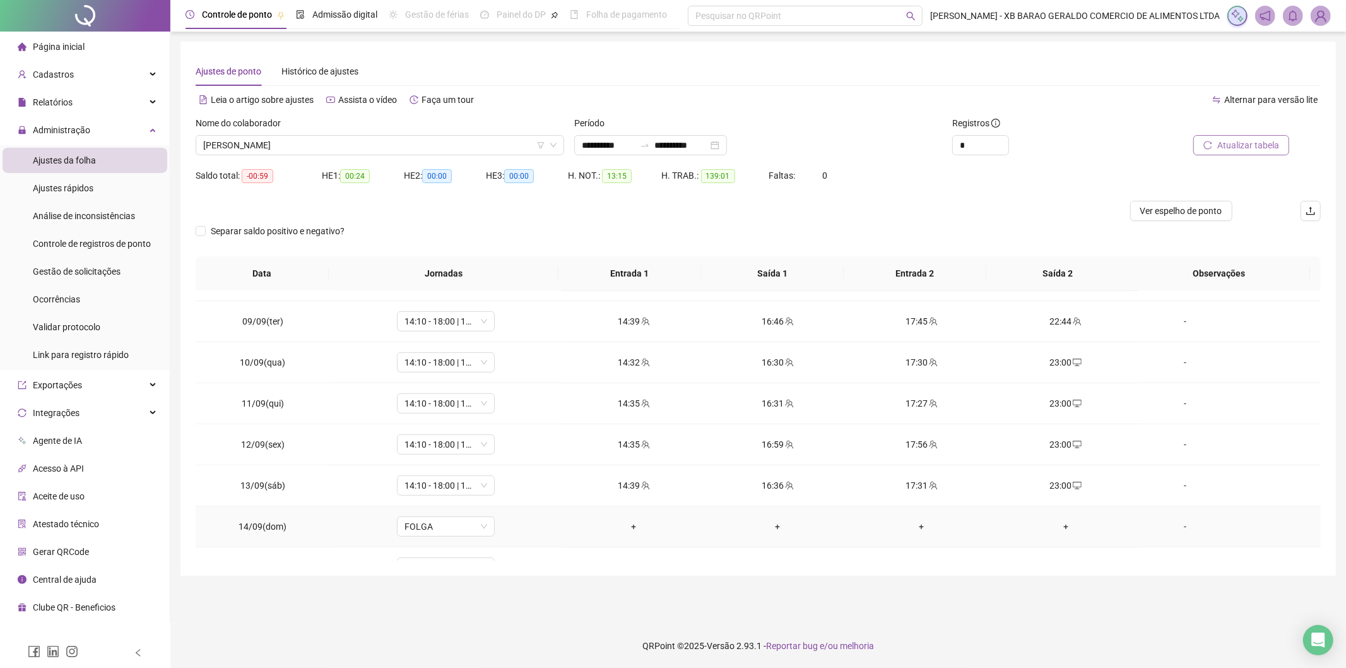
scroll to position [634, 0]
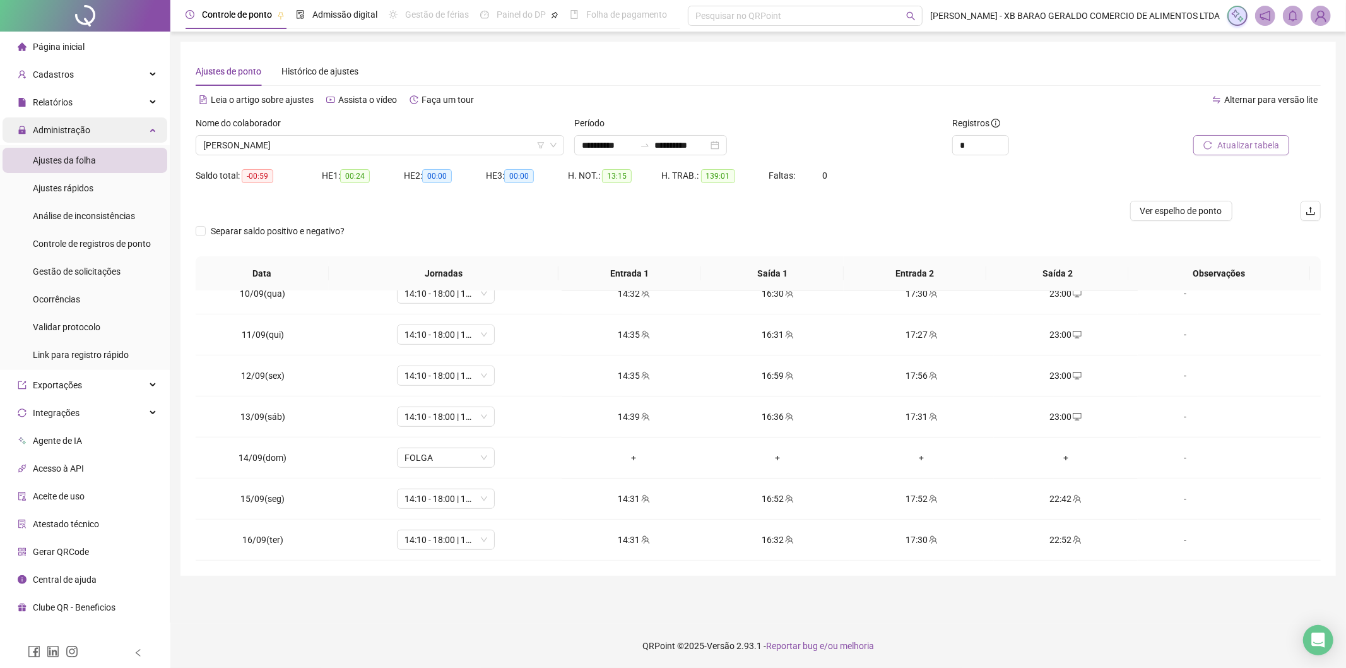
click at [86, 141] on span "Administração" at bounding box center [54, 129] width 73 height 25
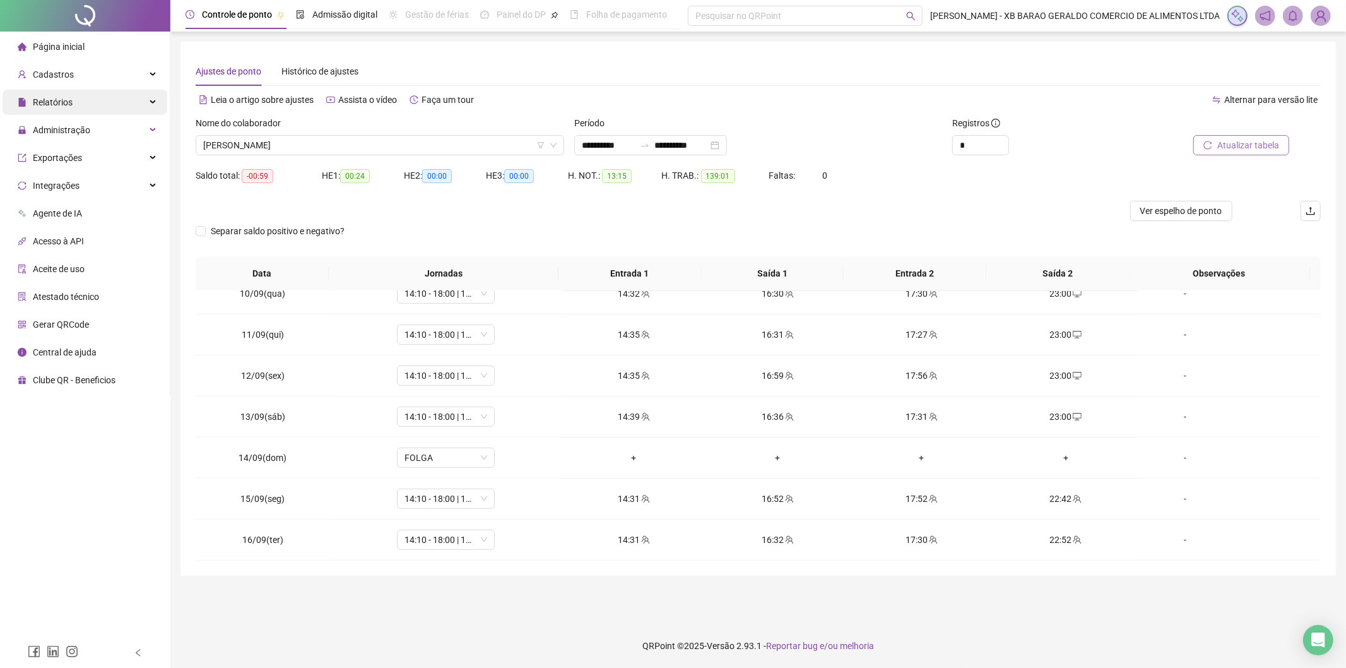
click at [97, 104] on div "Relatórios" at bounding box center [85, 102] width 165 height 25
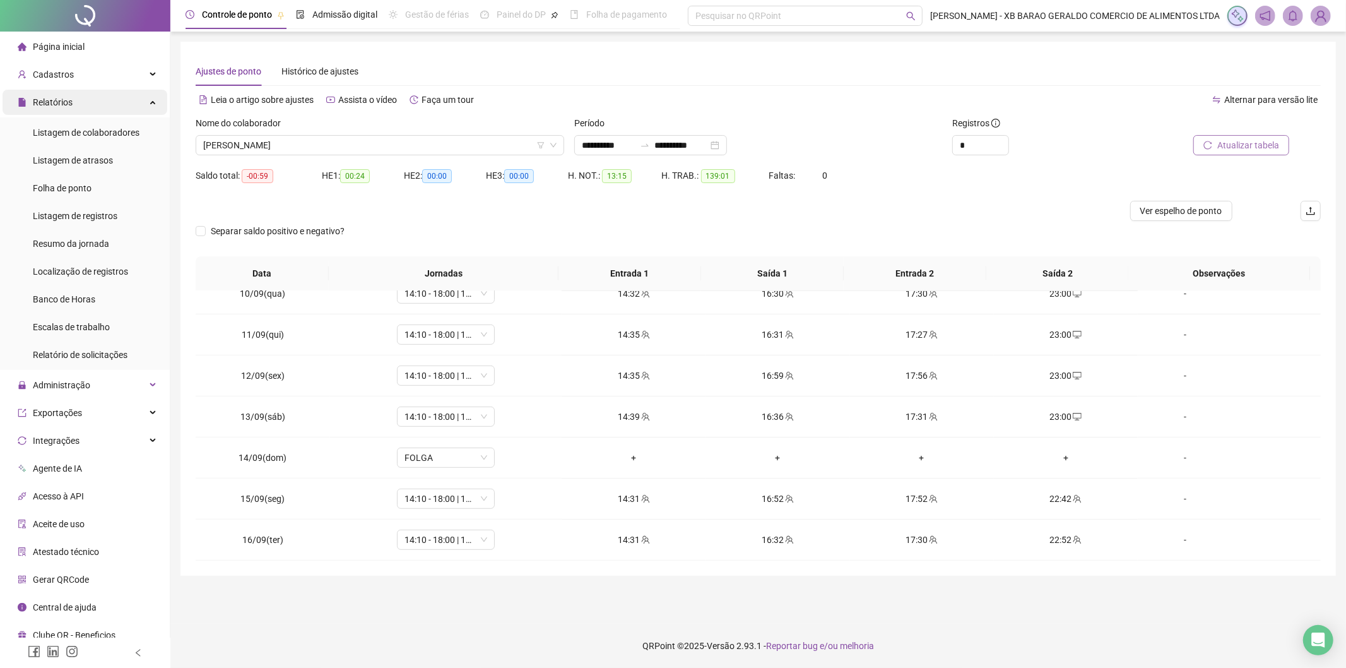
click at [130, 93] on div "Relatórios" at bounding box center [85, 102] width 165 height 25
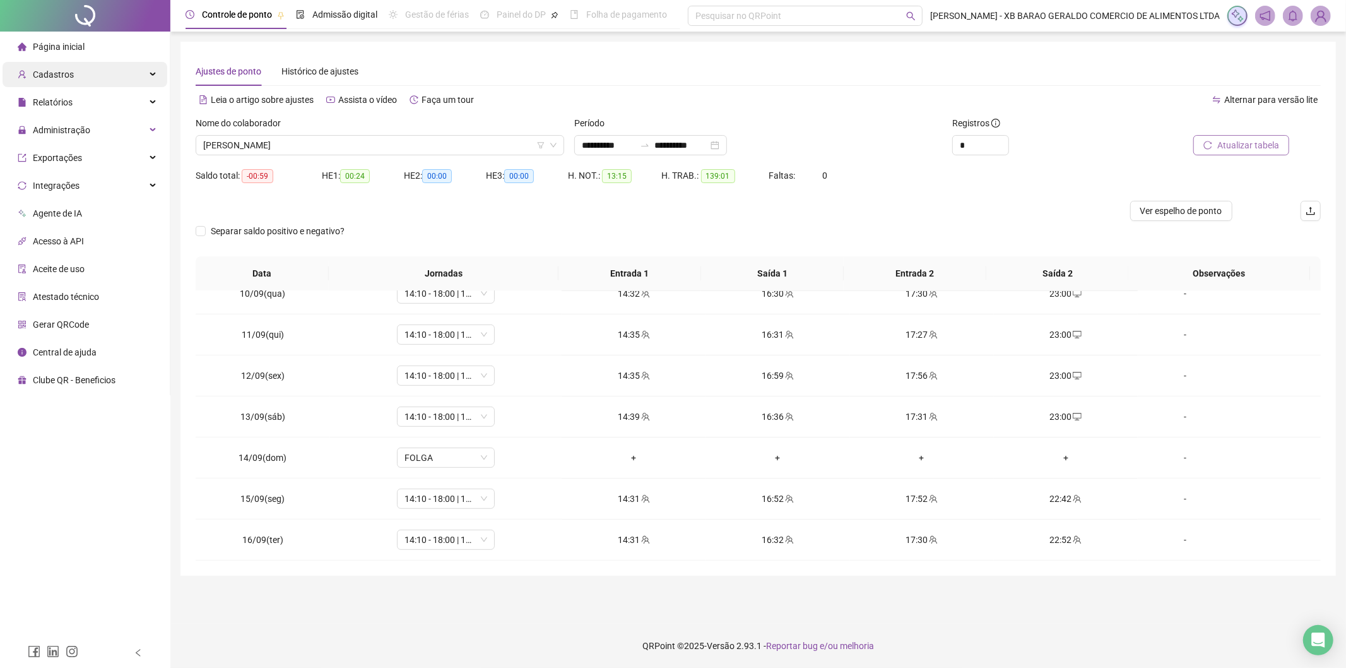
click at [142, 78] on div "Cadastros" at bounding box center [85, 74] width 165 height 25
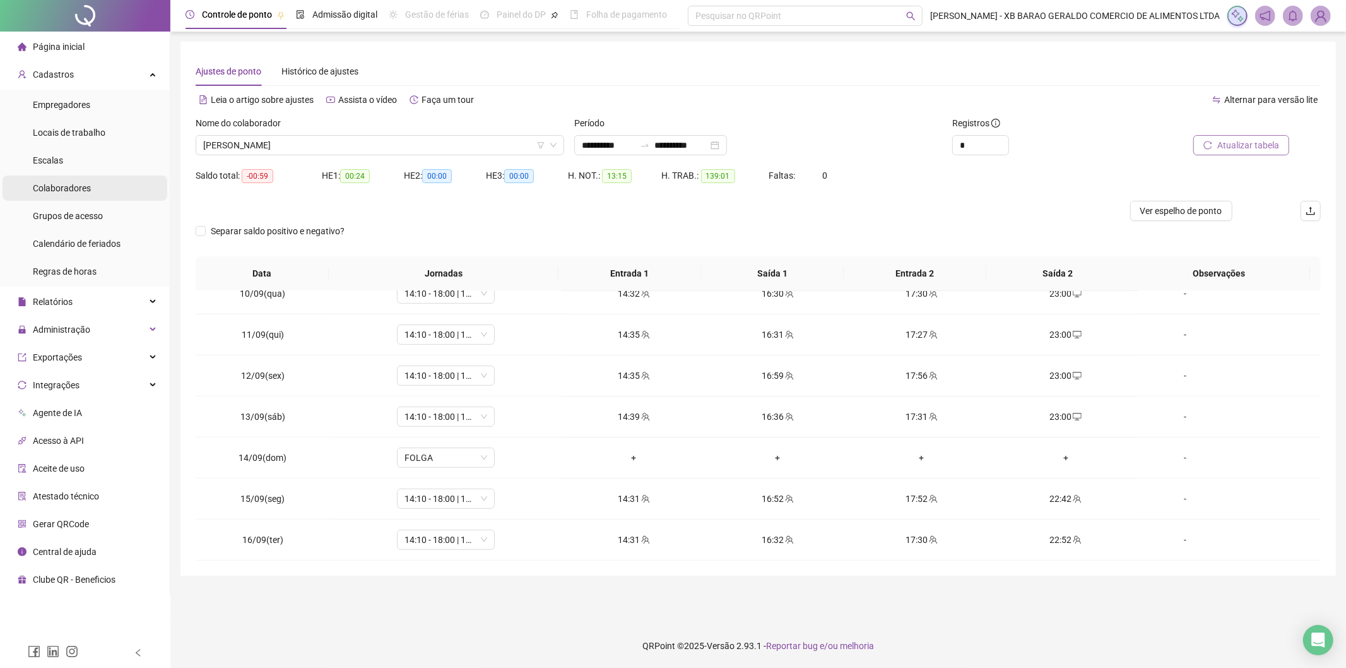
click at [107, 192] on li "Colaboradores" at bounding box center [85, 187] width 165 height 25
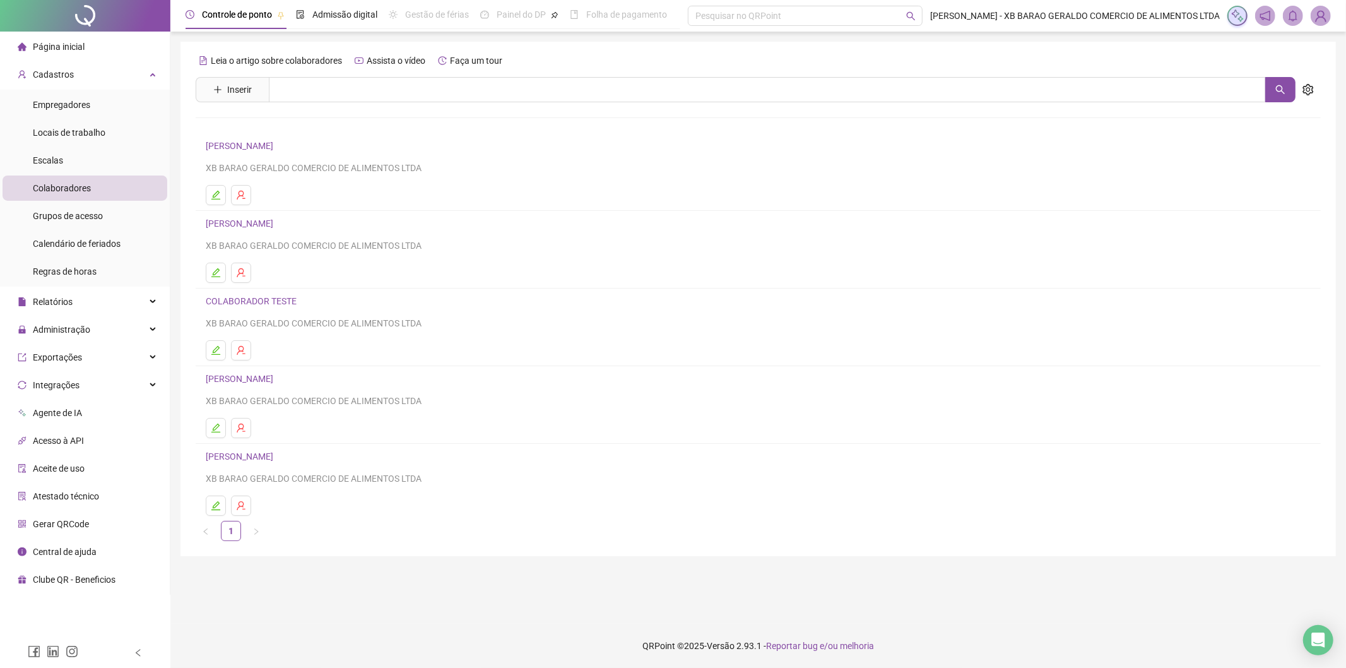
click at [277, 150] on link "[PERSON_NAME]" at bounding box center [241, 146] width 71 height 10
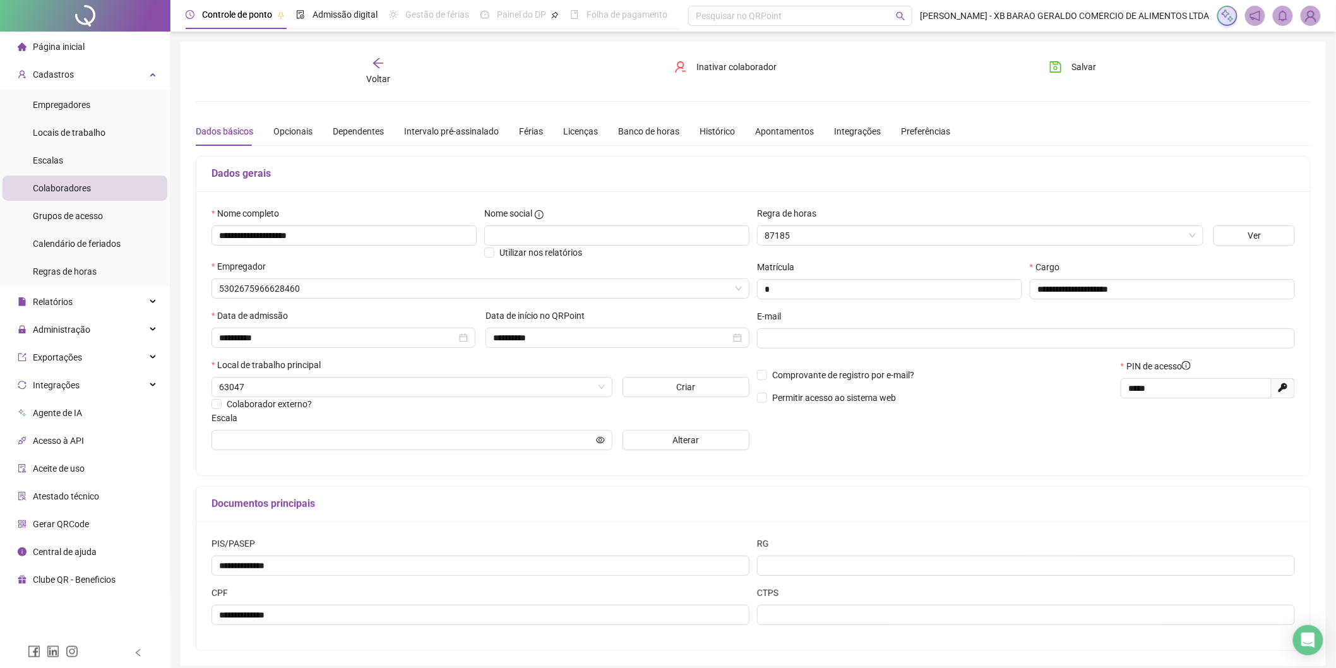
type input "**********"
click at [639, 131] on div "Banco de horas" at bounding box center [648, 131] width 61 height 14
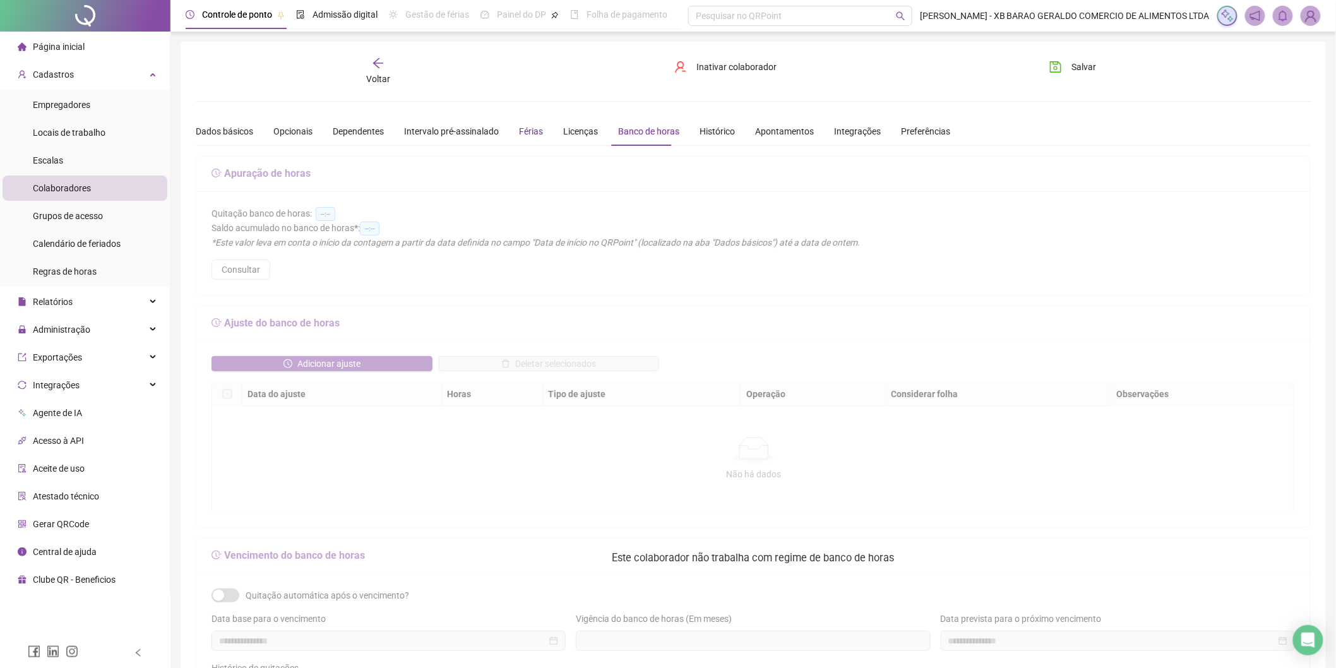
click at [524, 127] on div "Férias" at bounding box center [531, 131] width 24 height 14
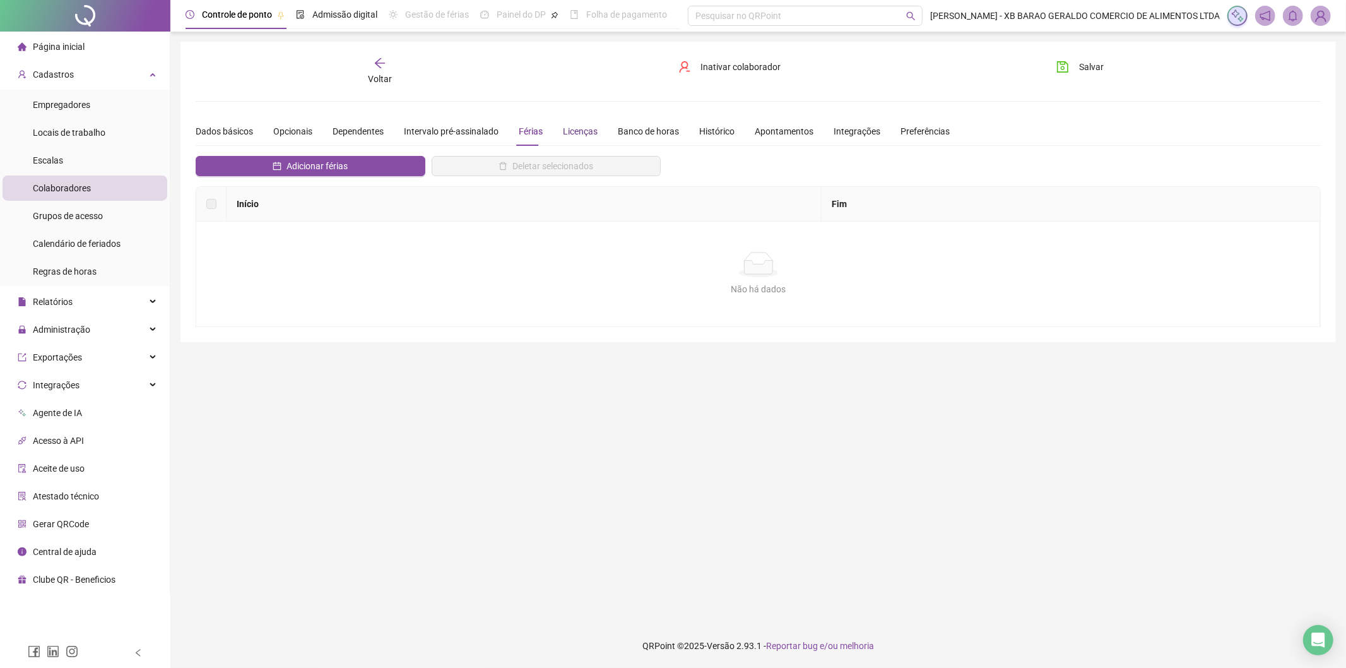
click at [585, 133] on div "Licenças" at bounding box center [580, 131] width 35 height 14
click at [299, 134] on div "Opcionais" at bounding box center [292, 131] width 39 height 14
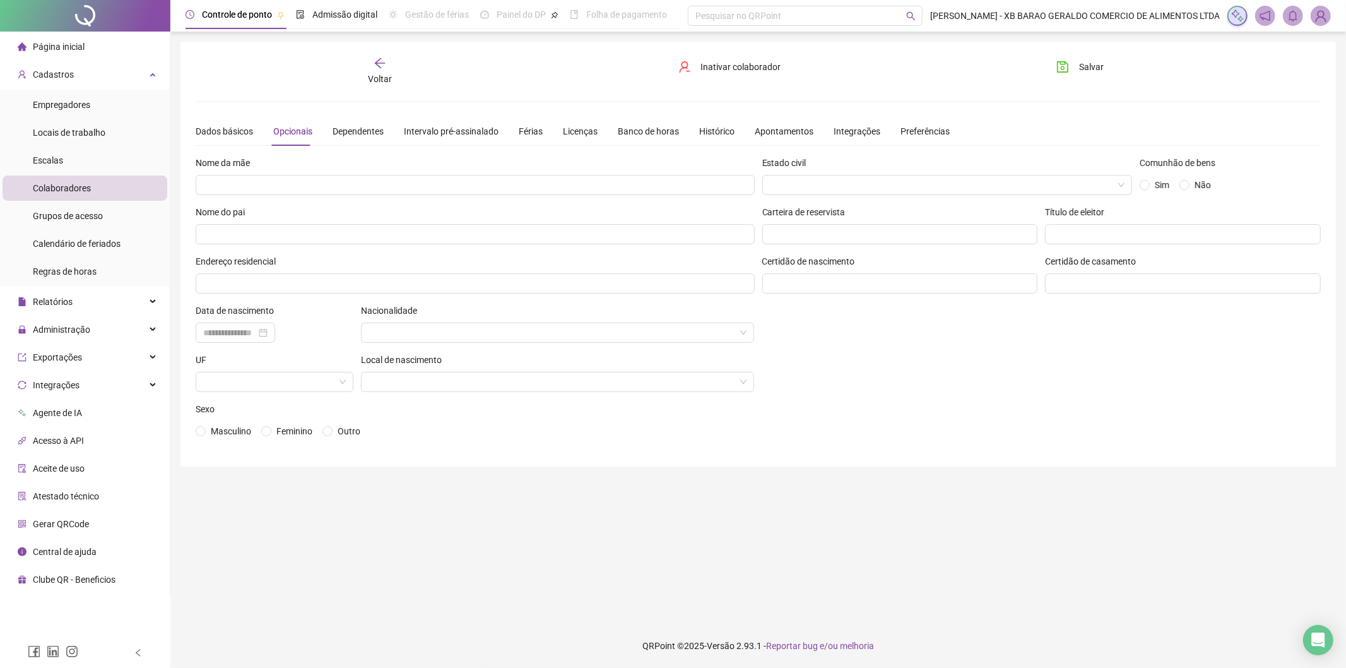
click at [329, 131] on div "Dados básicos Opcionais Dependentes Intervalo pré-assinalado Férias Licenças Ba…" at bounding box center [573, 131] width 754 height 29
click at [360, 131] on div "Dependentes" at bounding box center [358, 131] width 51 height 14
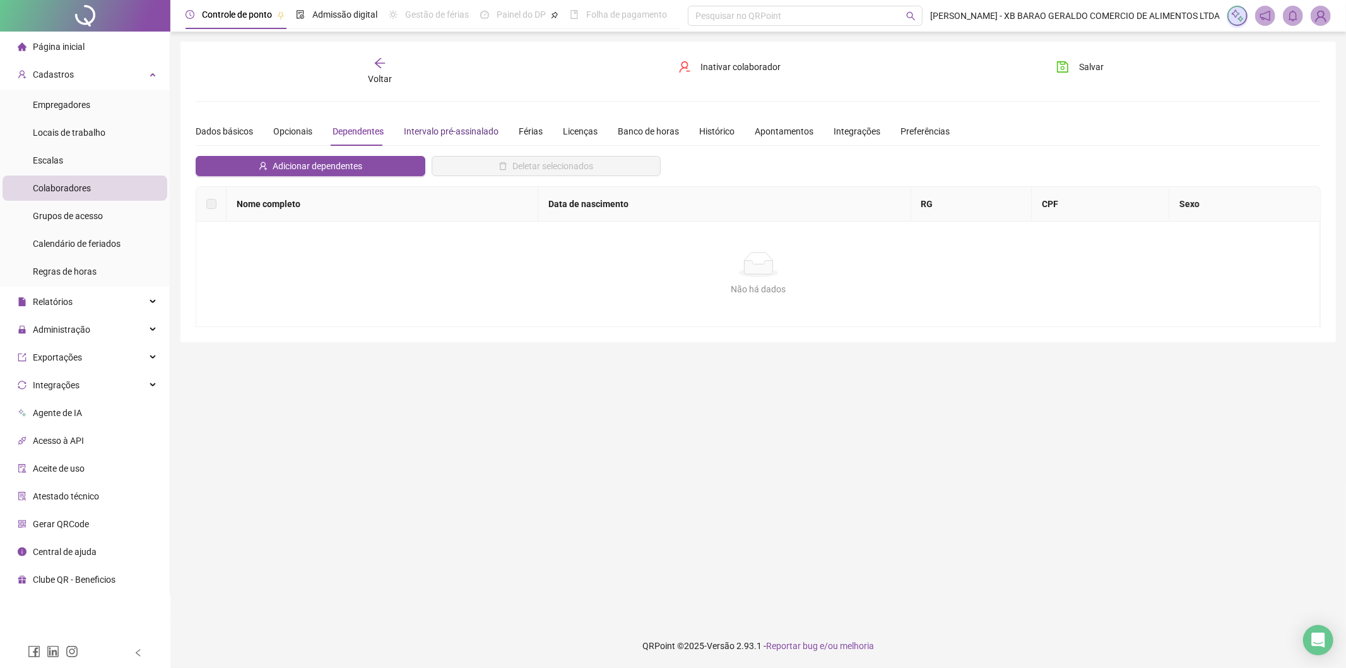
click at [463, 124] on div "Intervalo pré-assinalado" at bounding box center [451, 131] width 95 height 14
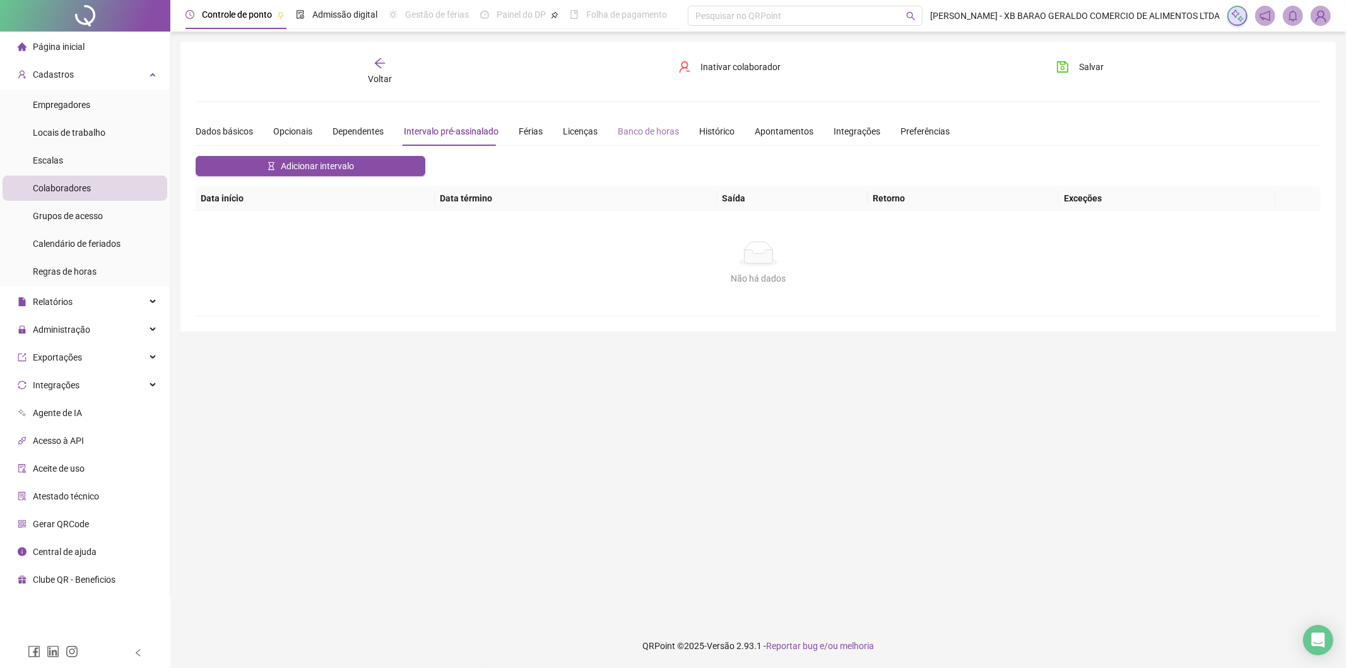
click at [638, 140] on div "Banco de horas" at bounding box center [648, 131] width 61 height 29
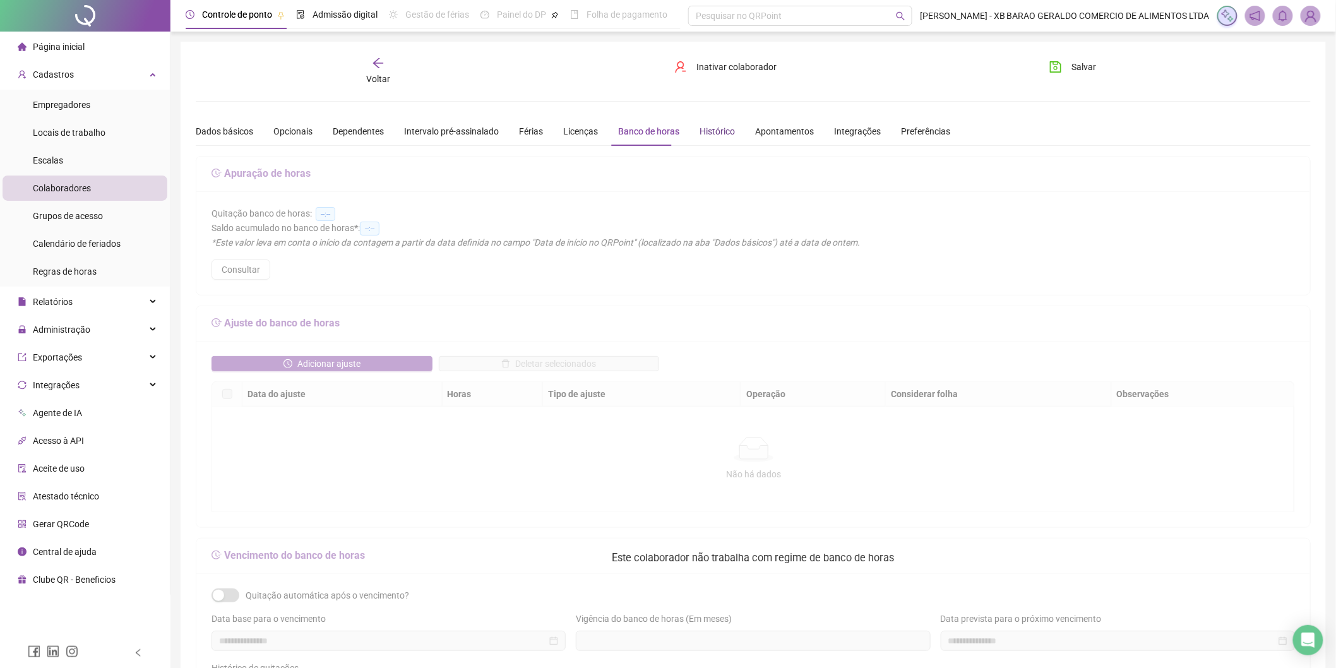
click at [711, 129] on div "Histórico" at bounding box center [716, 131] width 35 height 14
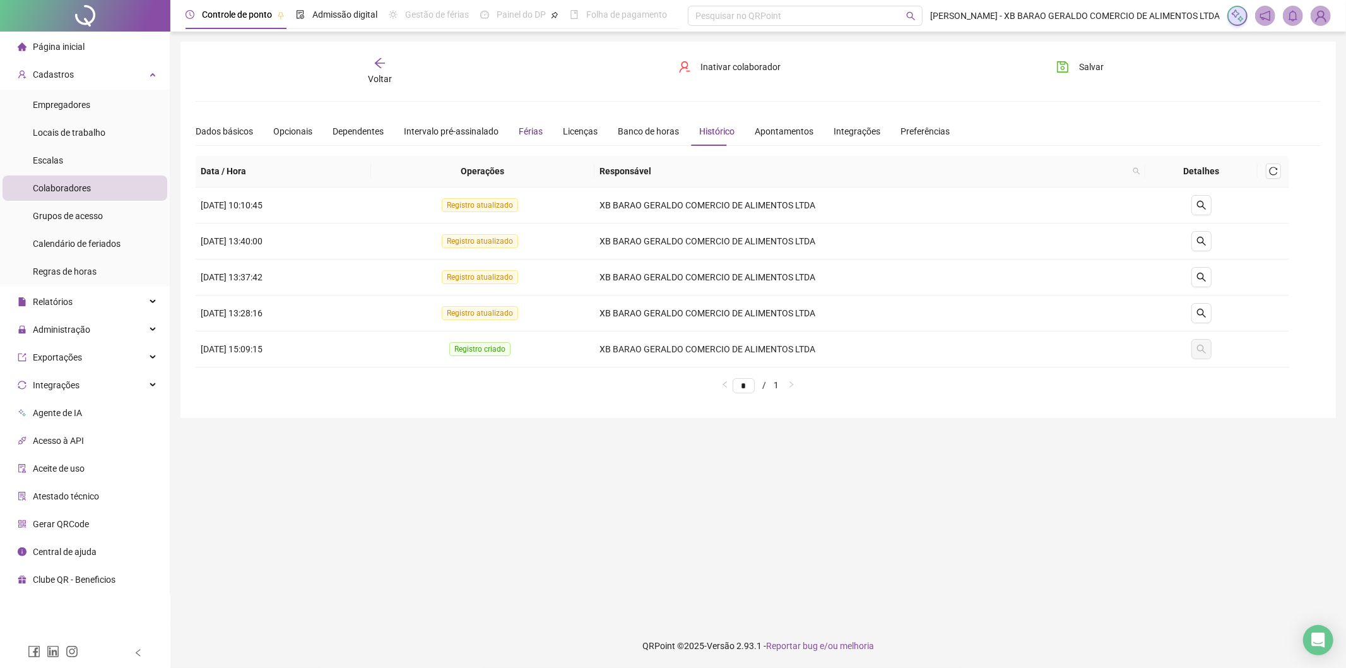
click at [533, 129] on div "Férias" at bounding box center [531, 131] width 24 height 14
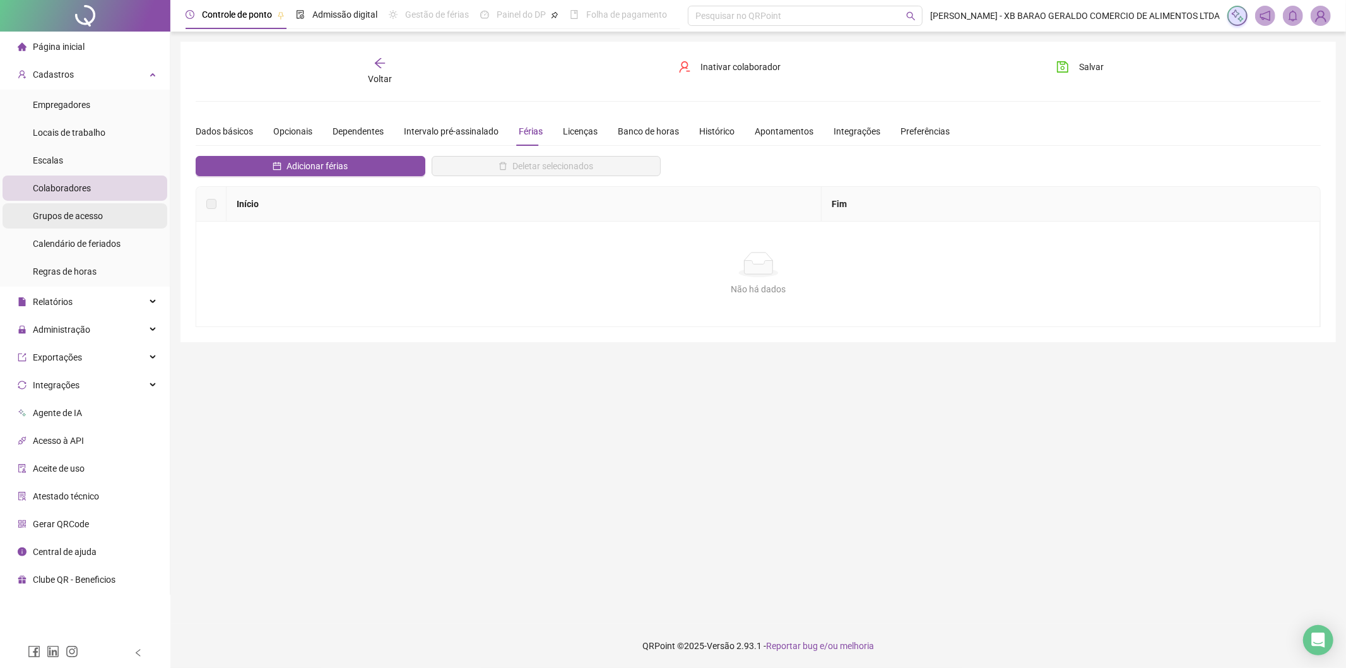
click at [131, 215] on li "Grupos de acesso" at bounding box center [85, 215] width 165 height 25
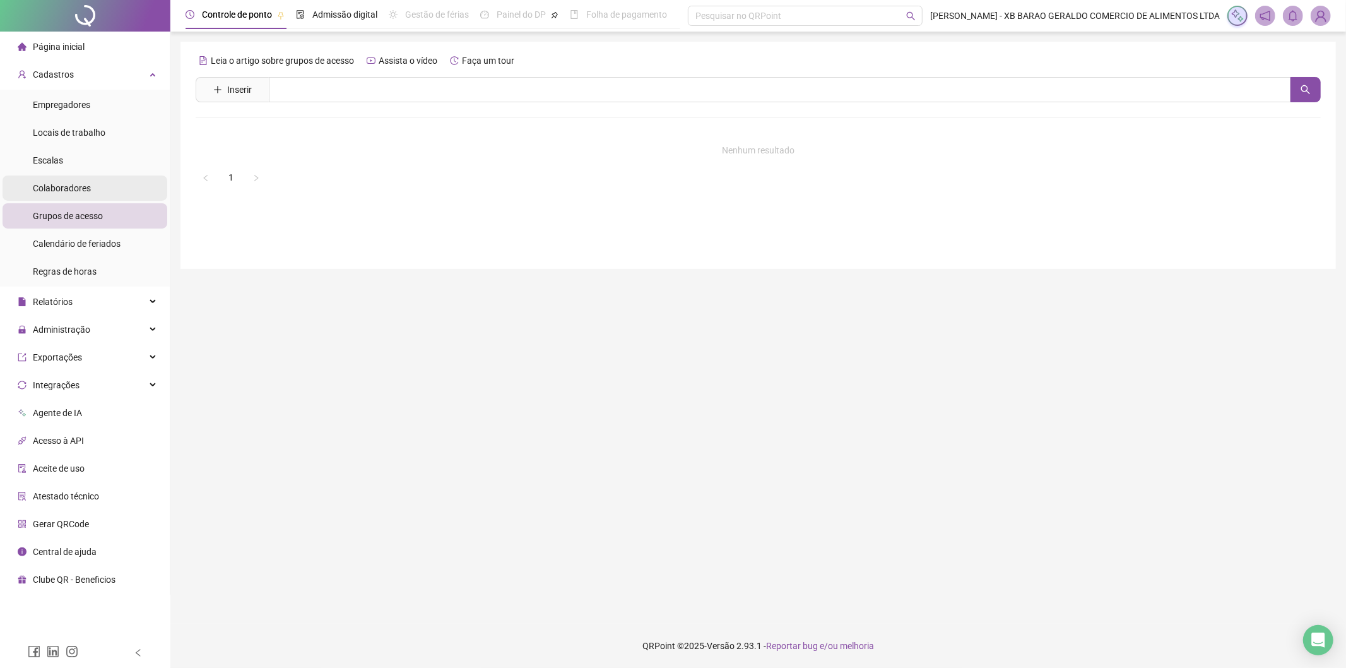
click at [95, 186] on li "Colaboradores" at bounding box center [85, 187] width 165 height 25
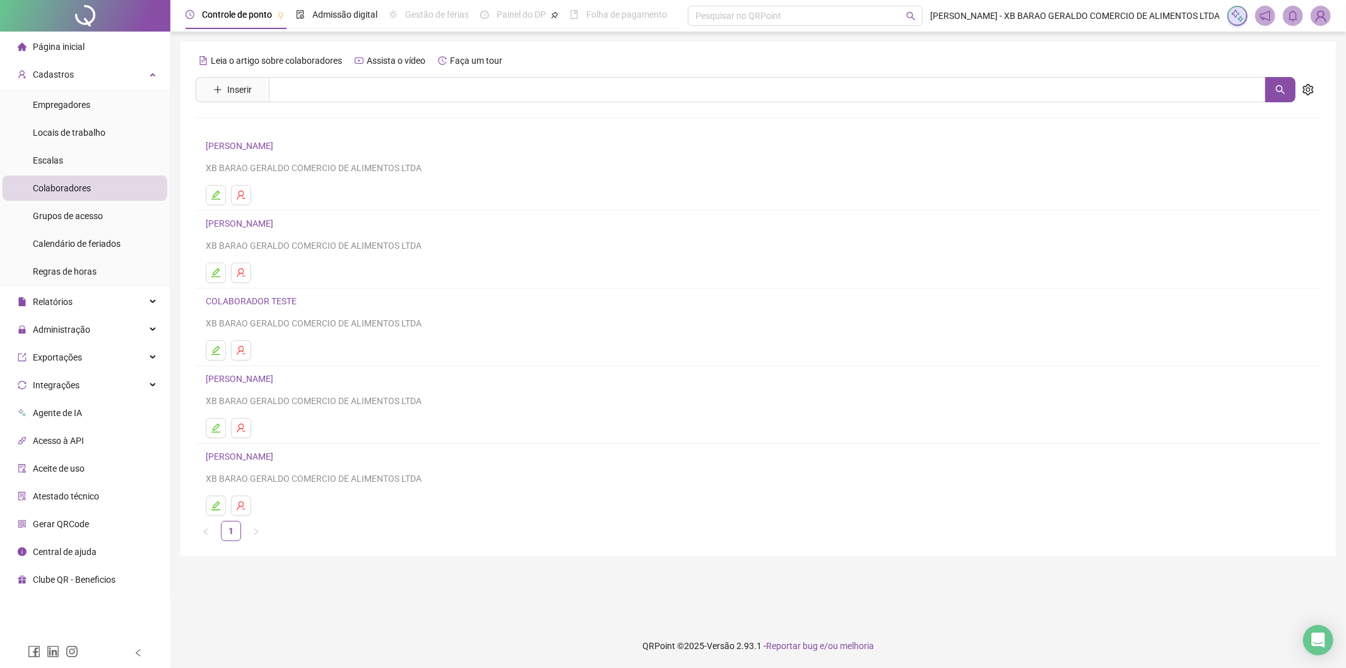
click at [277, 376] on link "[PERSON_NAME]" at bounding box center [241, 379] width 71 height 10
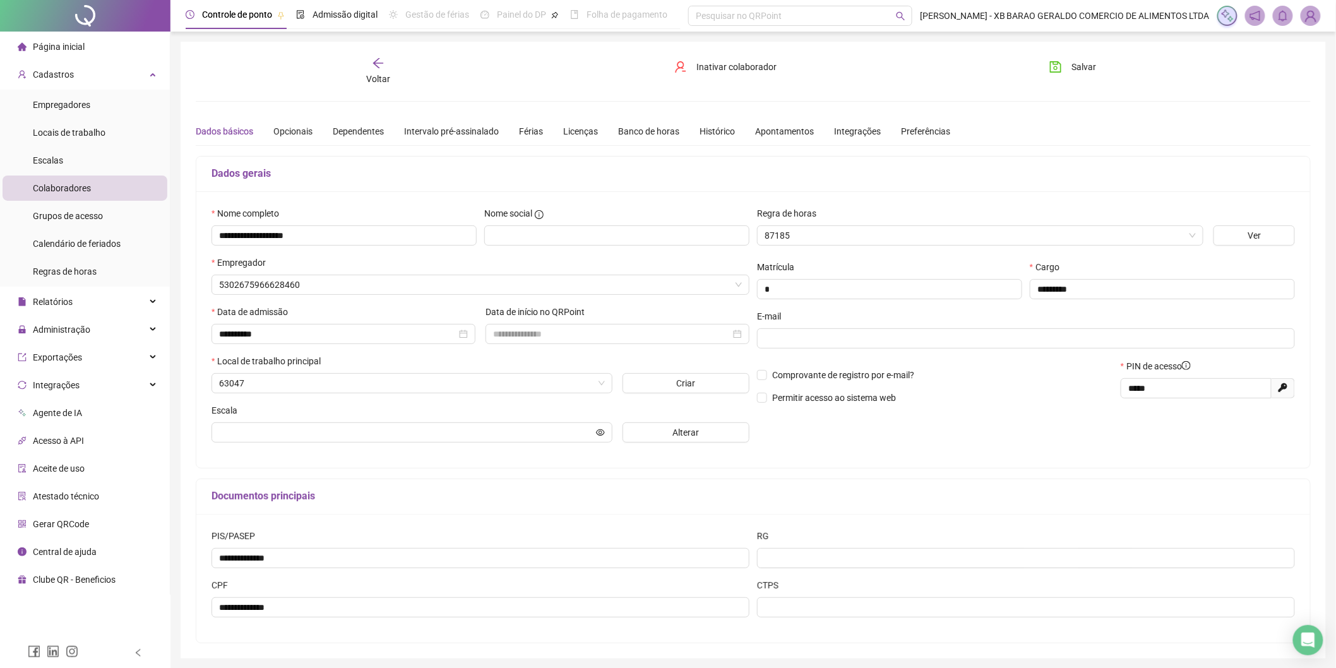
type input "**********"
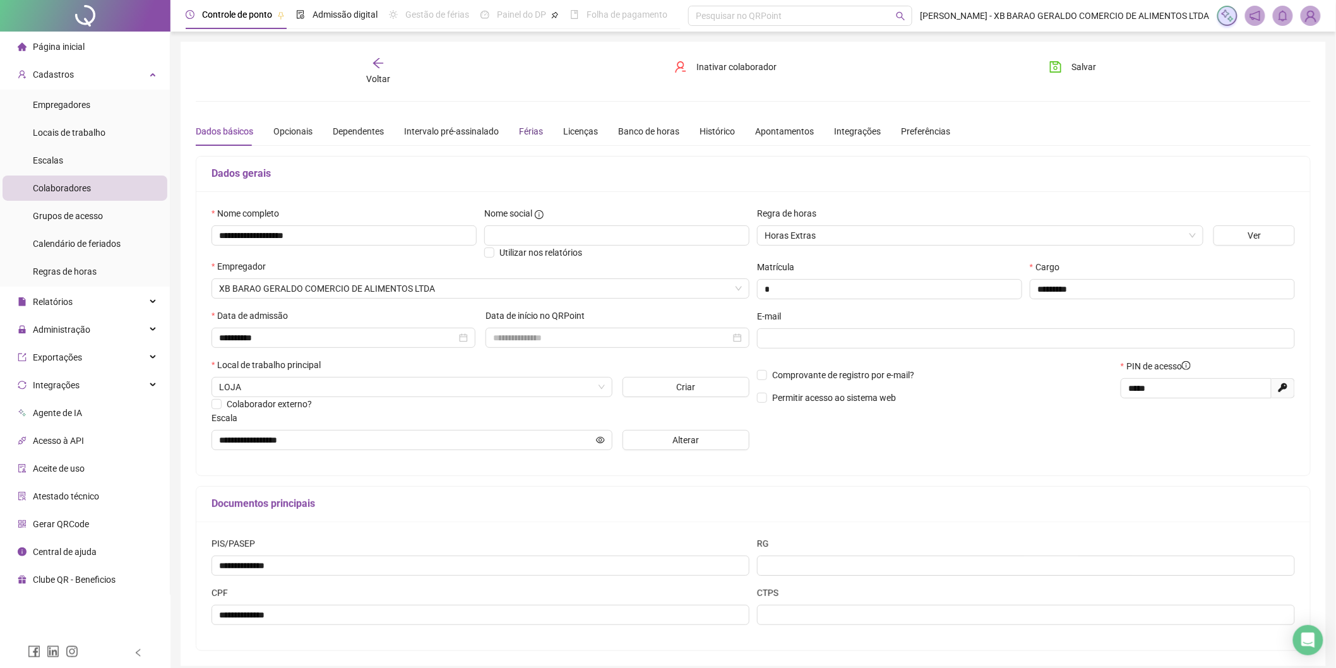
click at [527, 127] on div "Férias" at bounding box center [531, 131] width 24 height 14
